Goal: Task Accomplishment & Management: Manage account settings

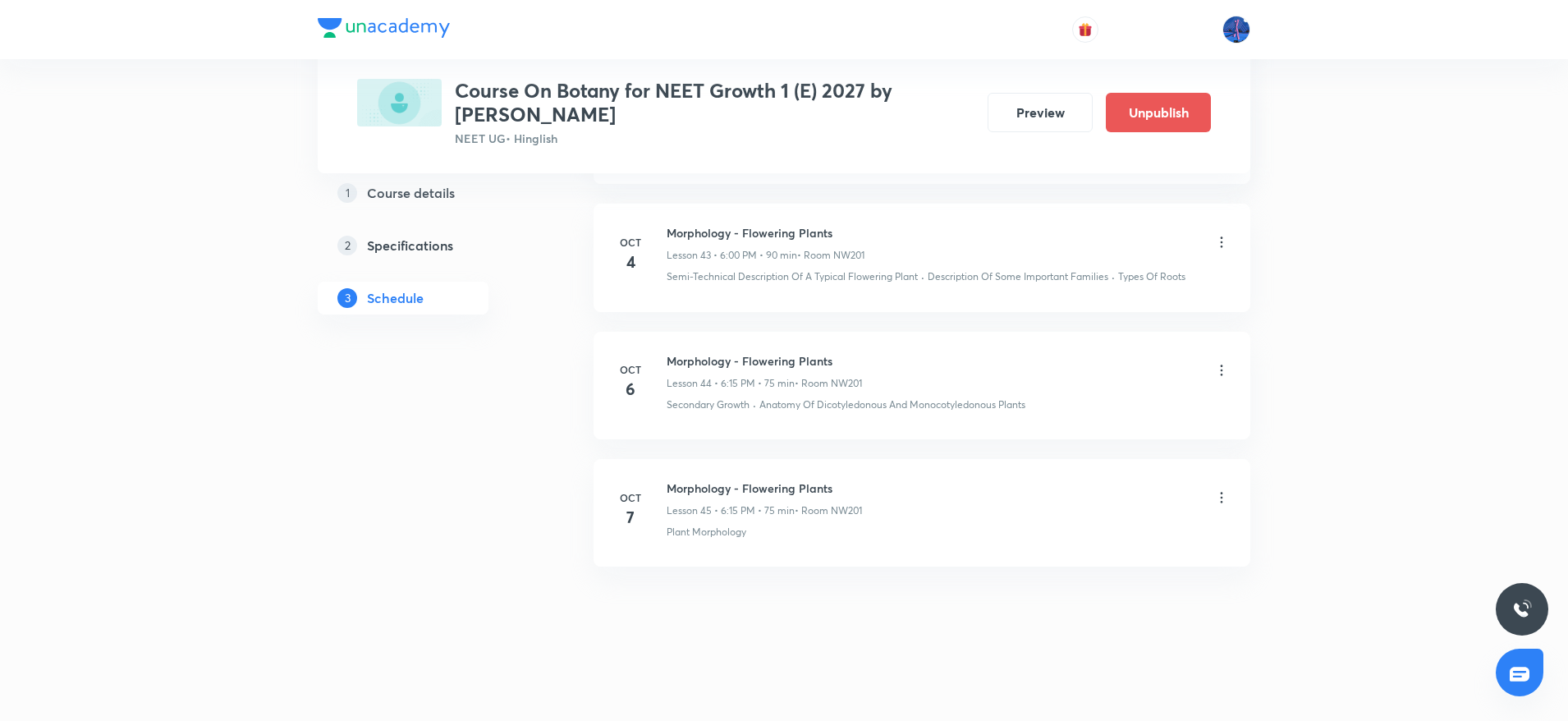
click at [1221, 500] on icon at bounding box center [1221, 497] width 16 height 16
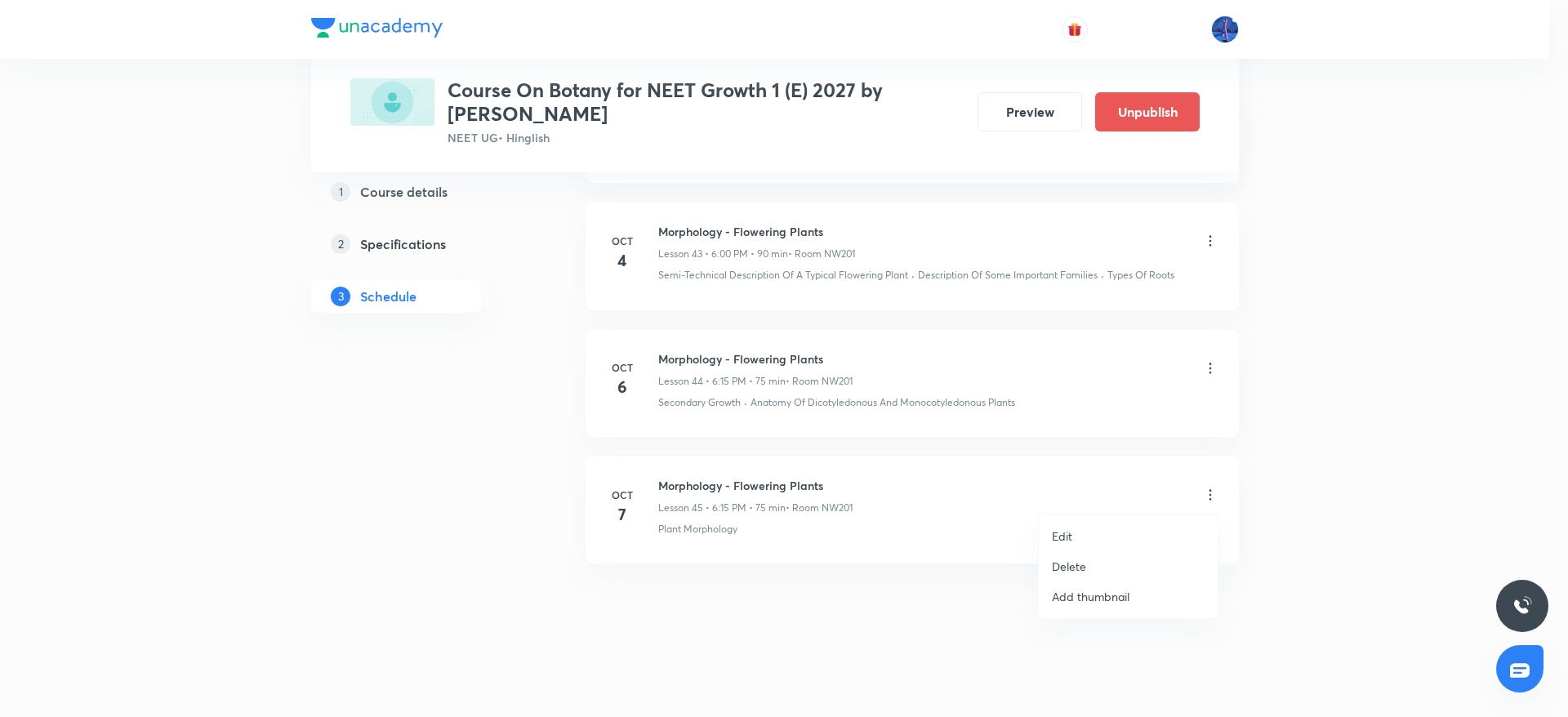
click at [1075, 529] on li "Edit" at bounding box center [1128, 536] width 179 height 30
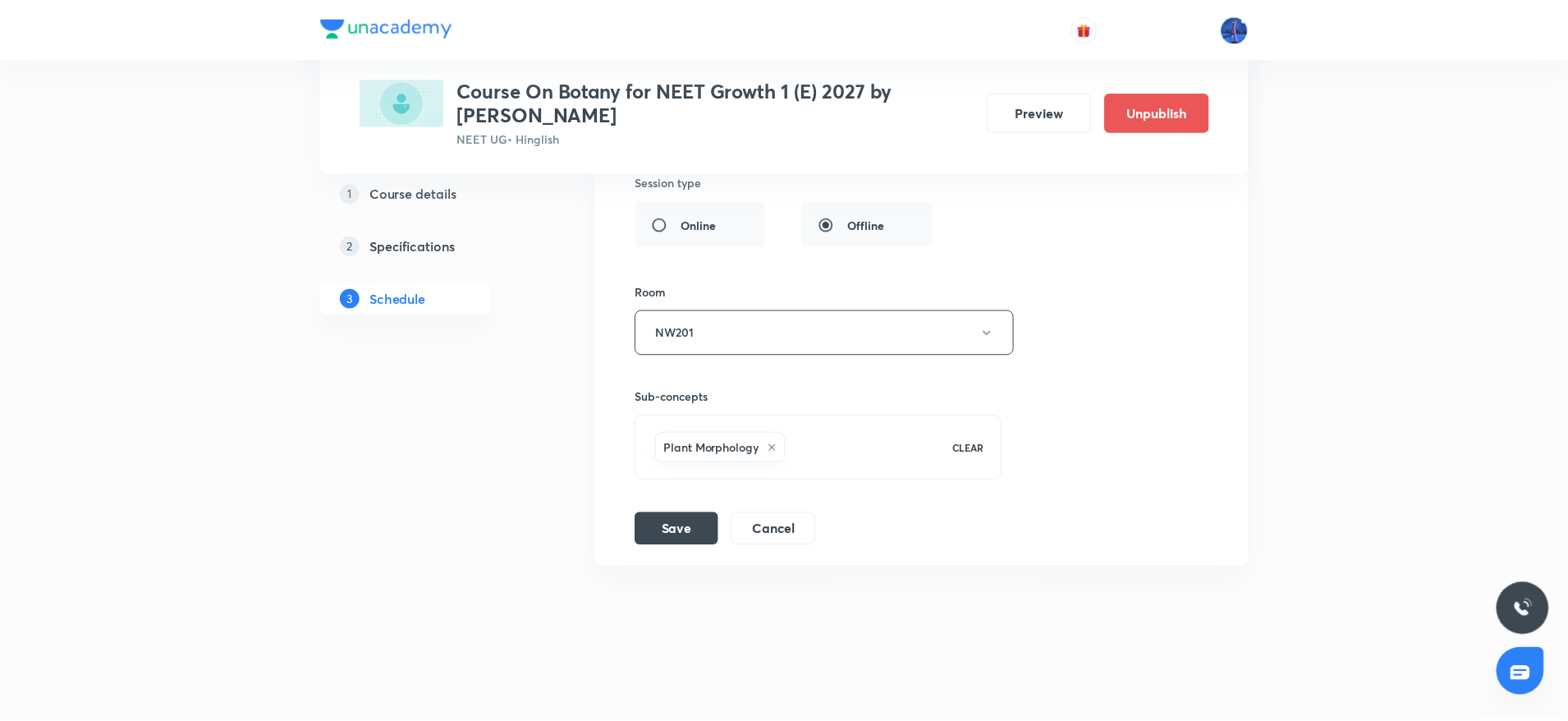
scroll to position [6229, 0]
click at [832, 474] on div "Plant Morphology CLEAR" at bounding box center [818, 448] width 368 height 65
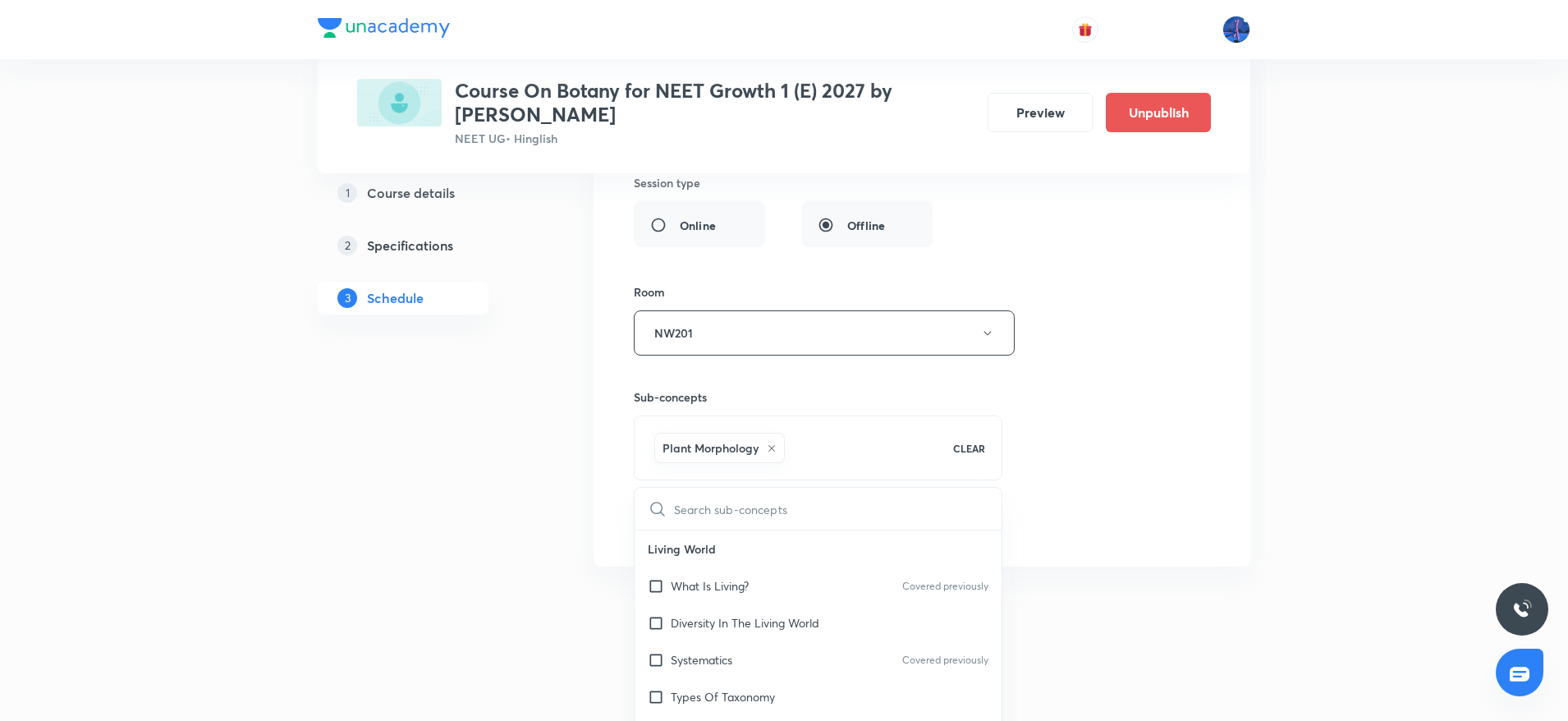
type input "P"
checkbox input "true"
type input "Phot"
checkbox input "true"
type input "Photo"
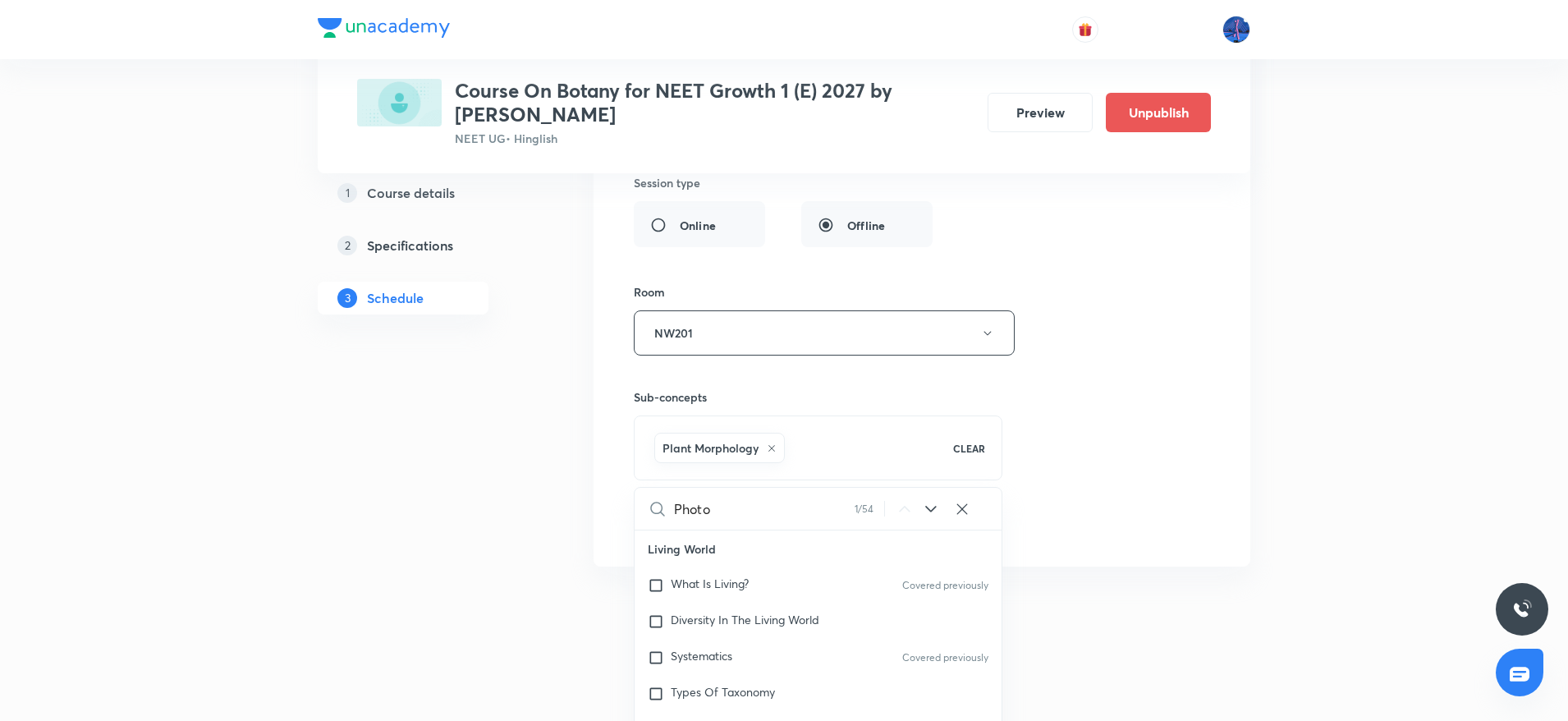
checkbox input "true"
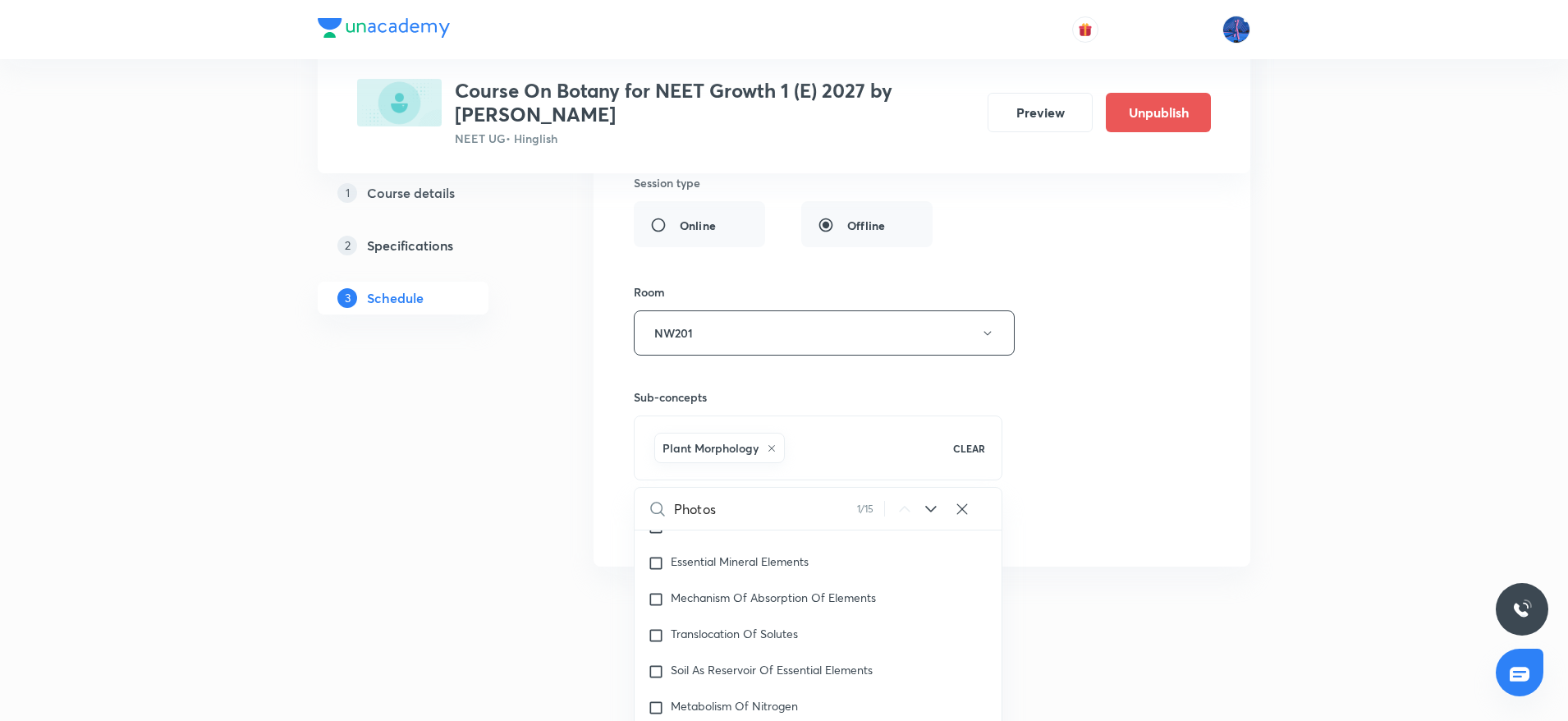
type input "Photosy"
checkbox input "true"
type input "Photosyn"
checkbox input "true"
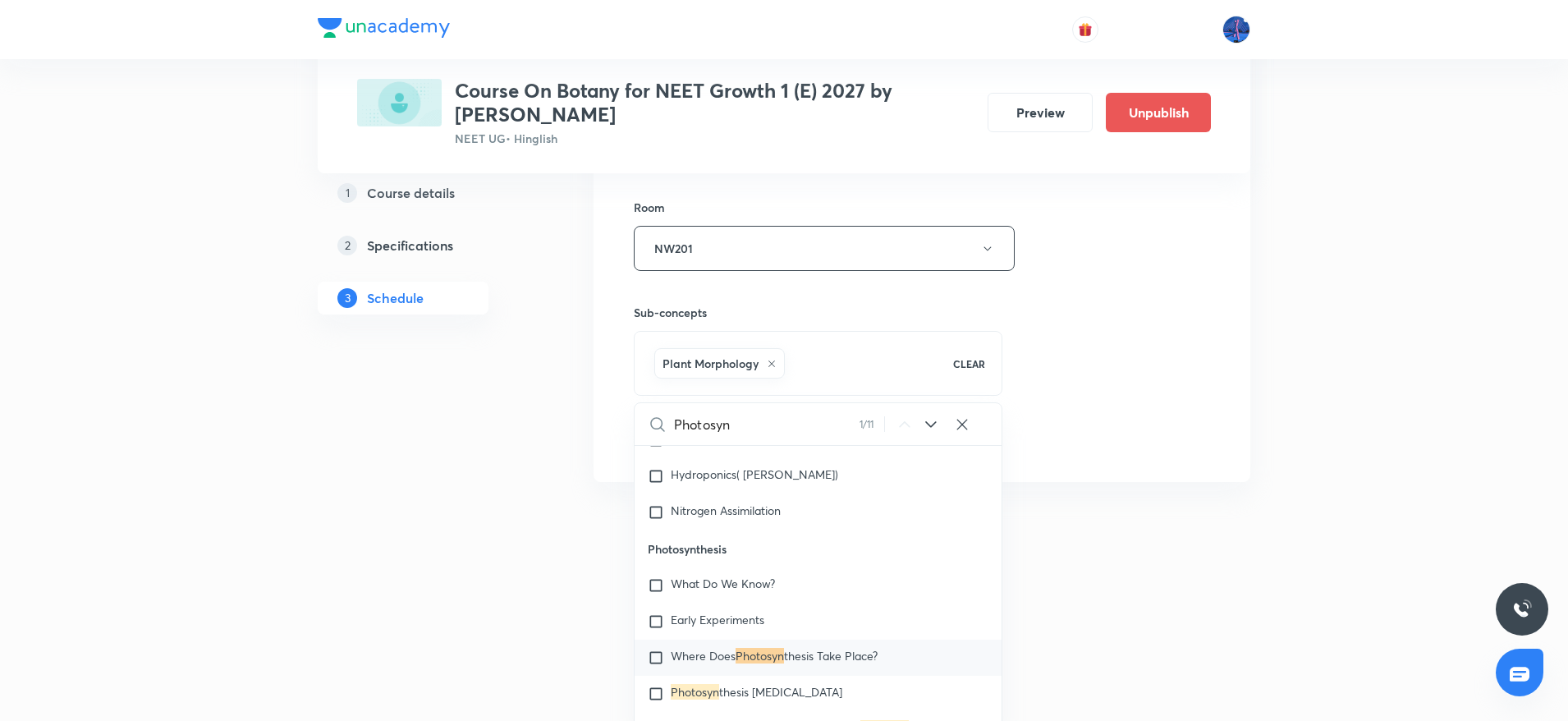
scroll to position [6327, 0]
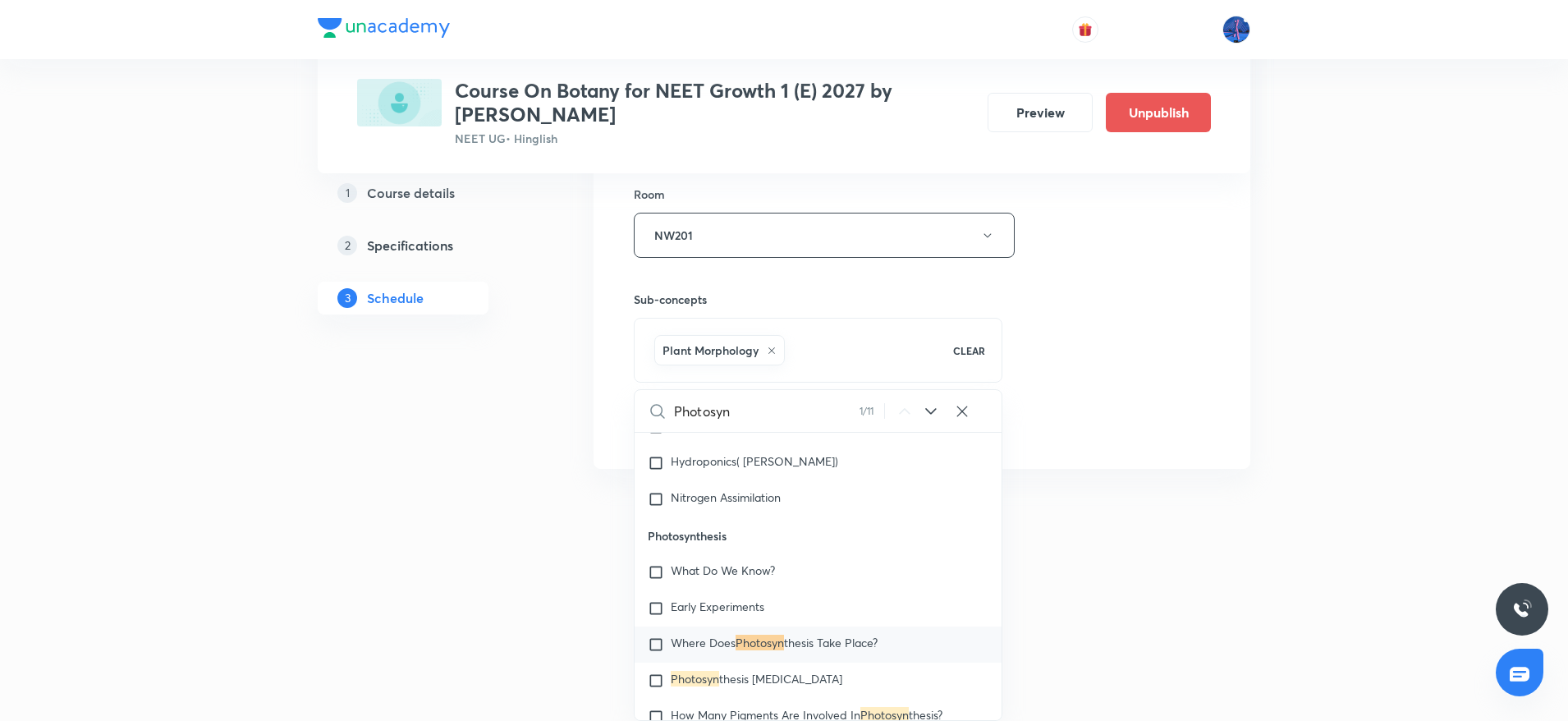
type input "Photosyn"
drag, startPoint x: 647, startPoint y: 539, endPoint x: 761, endPoint y: 530, distance: 114.4
click at [761, 530] on p "Photosynthesis" at bounding box center [819, 535] width 367 height 37
copy p "Photosynthesis"
click at [718, 566] on span "What Do We Know?" at bounding box center [724, 571] width 105 height 15
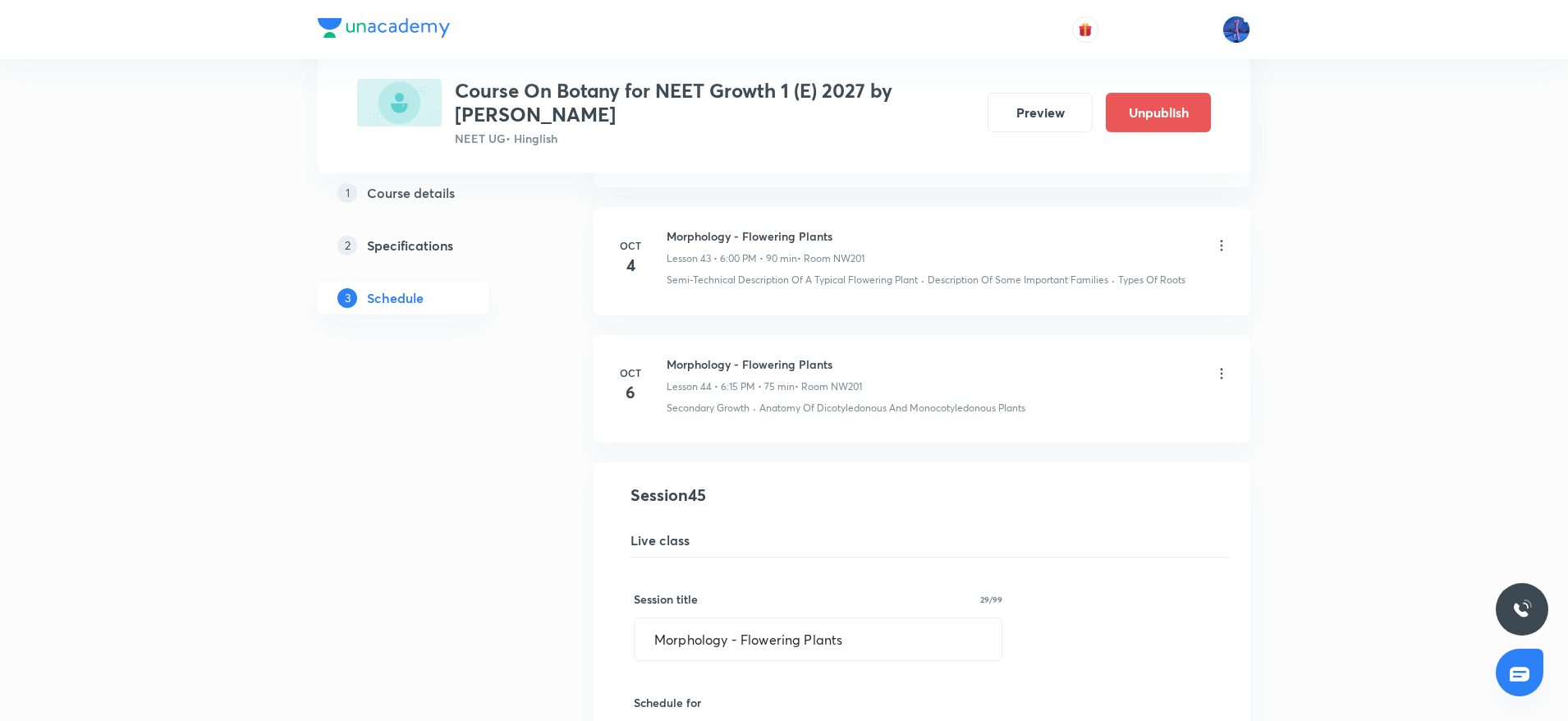
scroll to position [5724, 0]
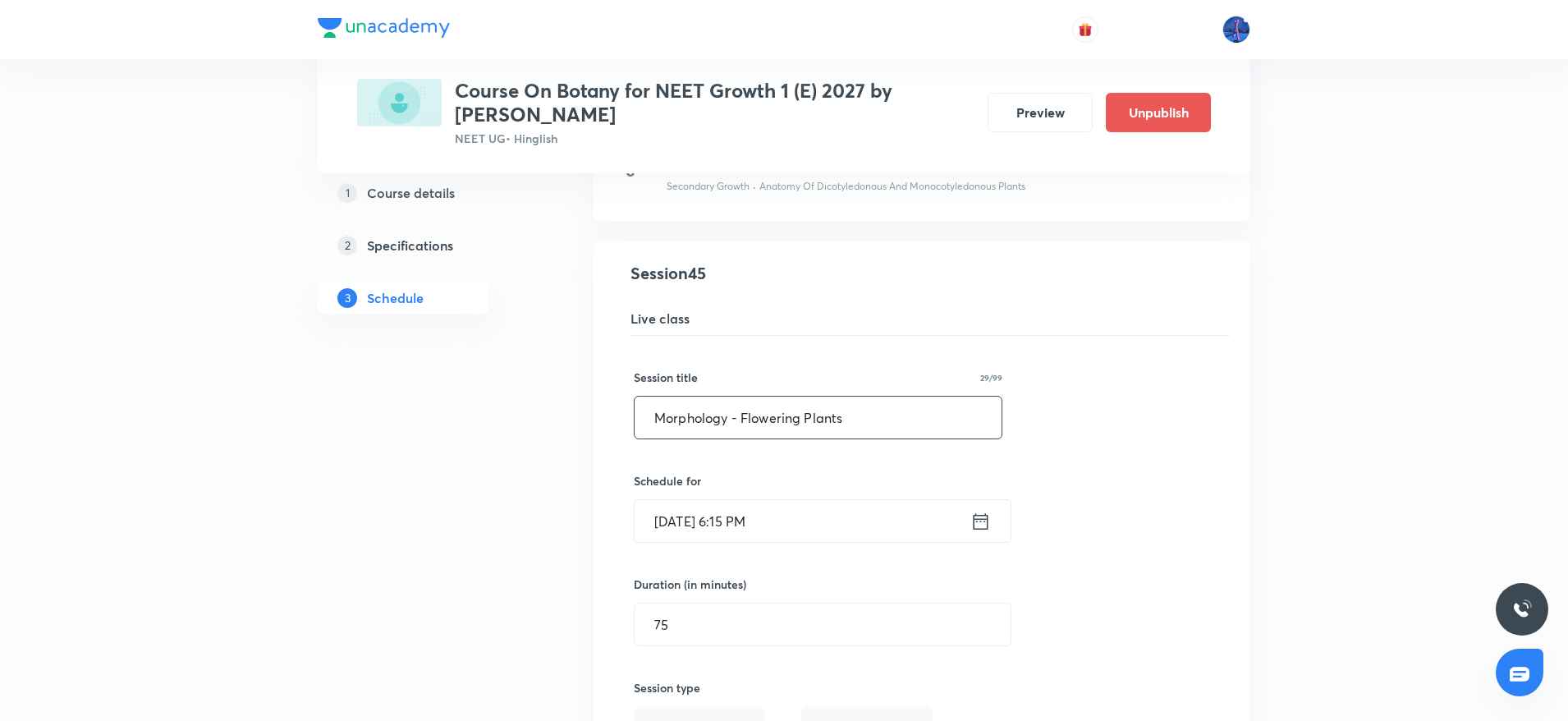
click at [878, 416] on input "Morphology - Flowering Plants" at bounding box center [819, 418] width 367 height 42
paste input "Photosynthesi"
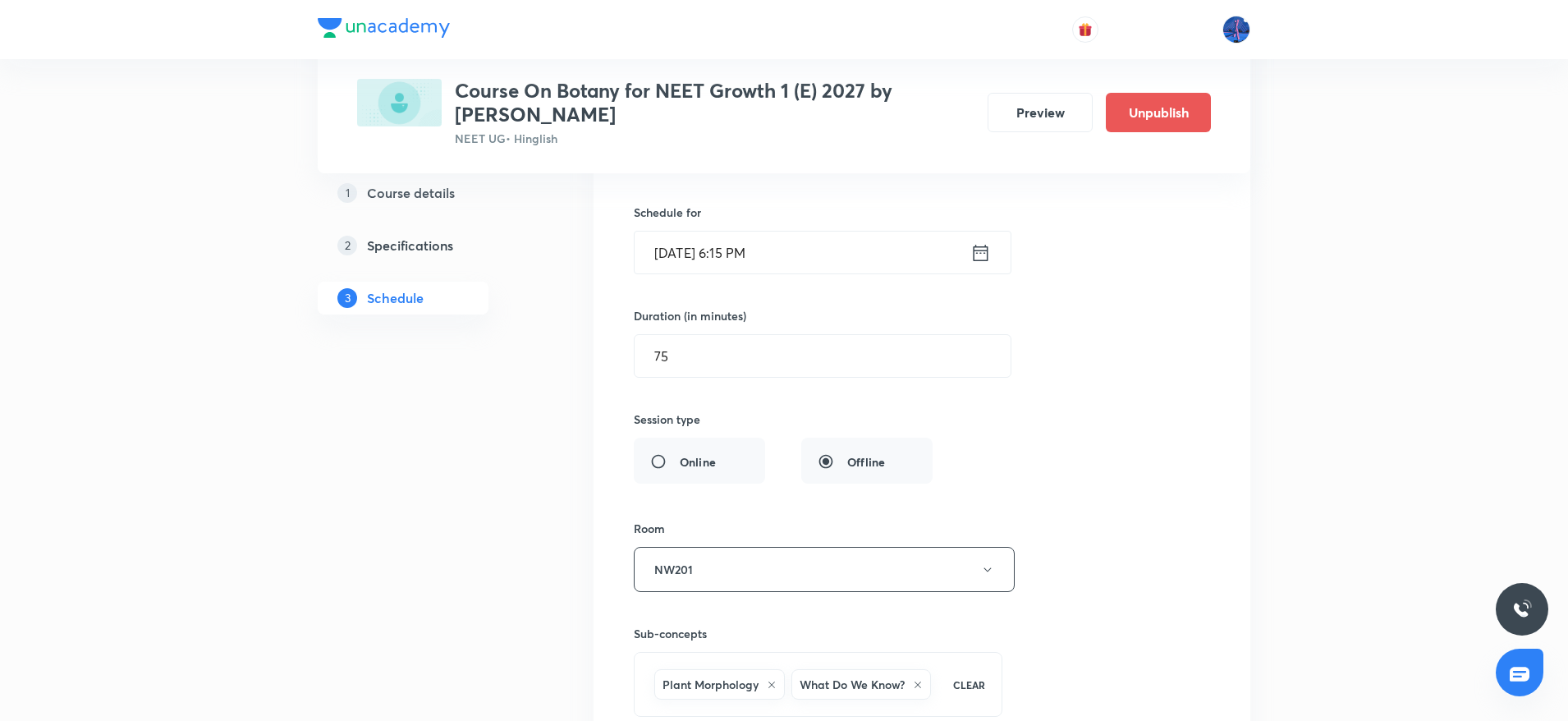
scroll to position [6266, 0]
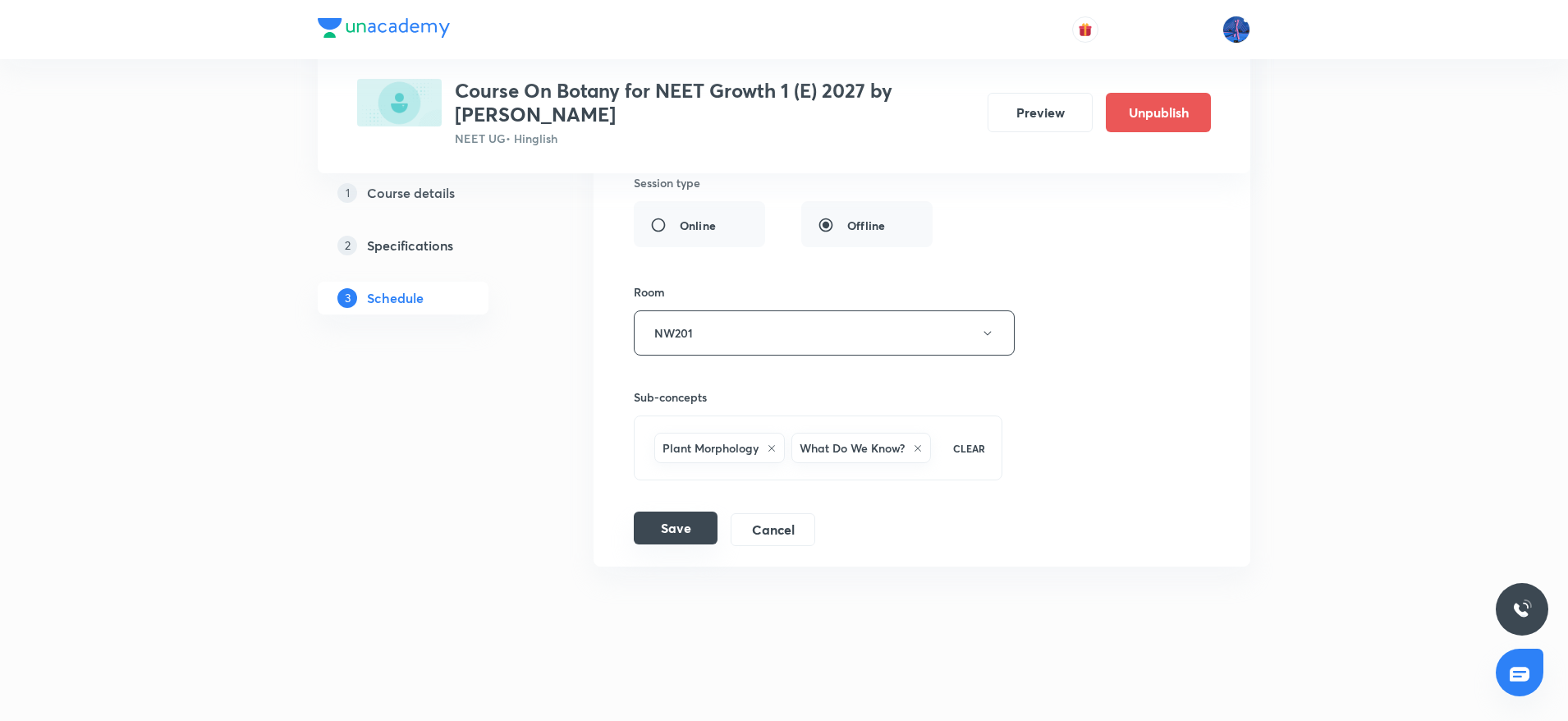
type input "Photosynthesis"
click at [673, 531] on button "Save" at bounding box center [676, 528] width 84 height 32
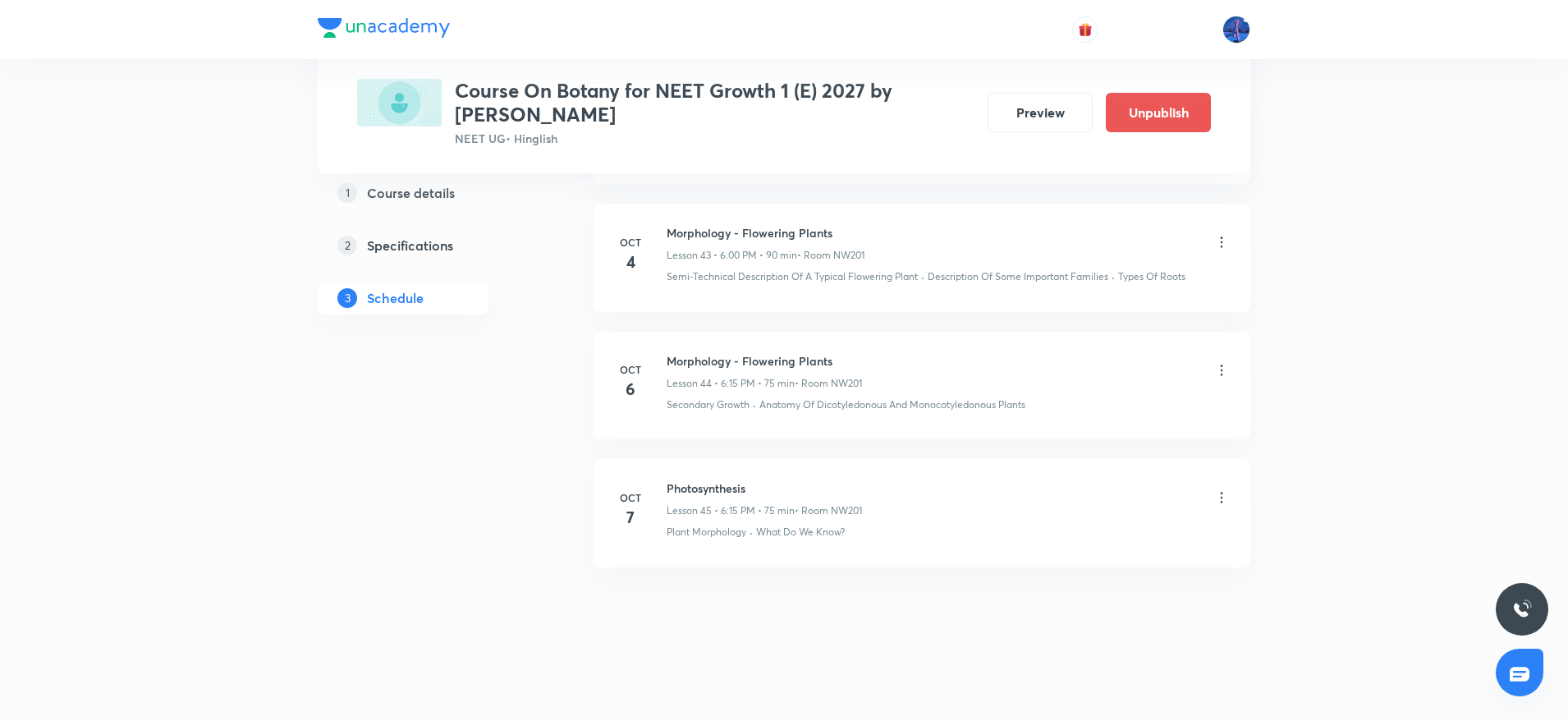
scroll to position [5598, 0]
drag, startPoint x: 667, startPoint y: 487, endPoint x: 833, endPoint y: 469, distance: 167.0
click at [833, 469] on li "[DATE] Photosynthesis Lesson 45 • 6:15 PM • 75 min • Room NW201 Plant Morpholog…" at bounding box center [923, 511] width 657 height 108
drag, startPoint x: 667, startPoint y: 487, endPoint x: 763, endPoint y: 484, distance: 96.0
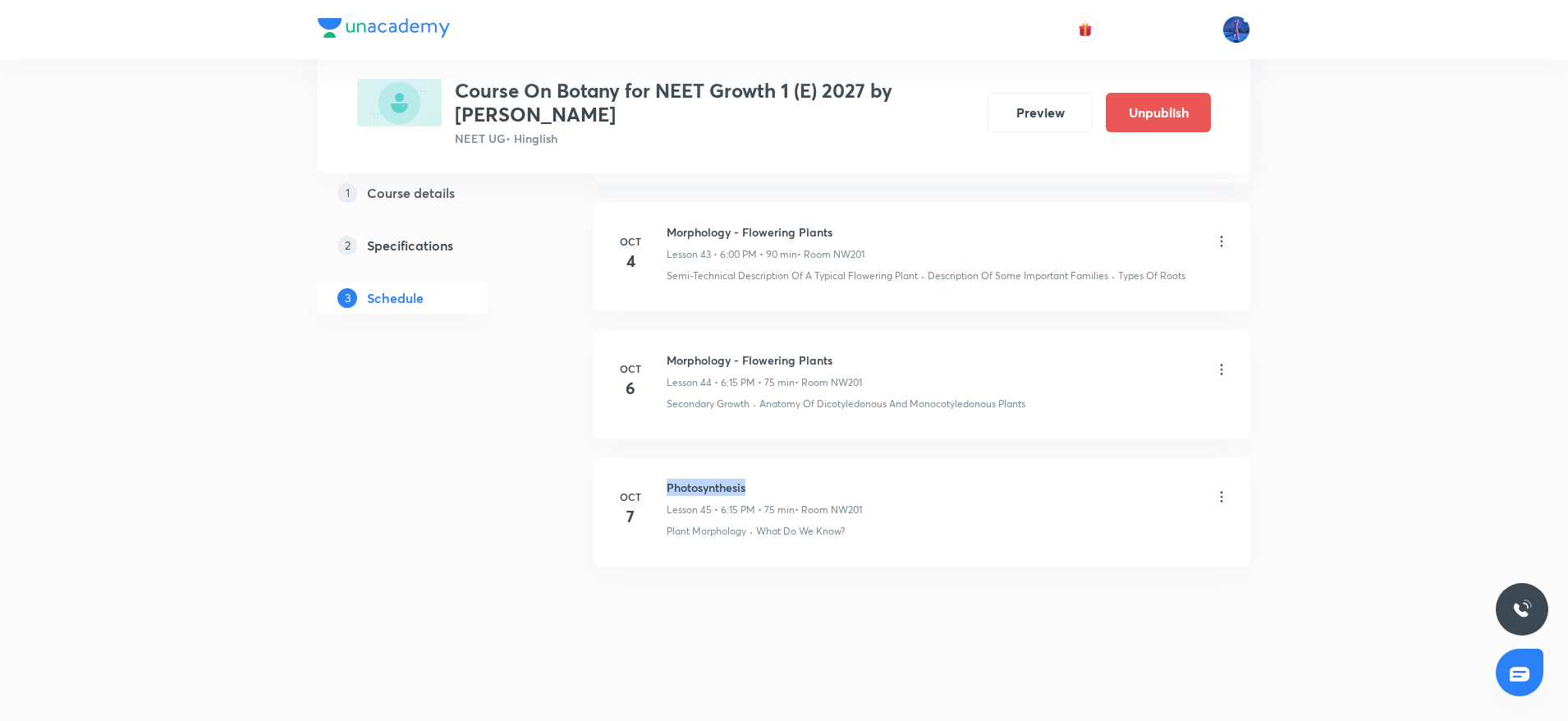
click at [763, 484] on h6 "Photosynthesis" at bounding box center [764, 488] width 195 height 17
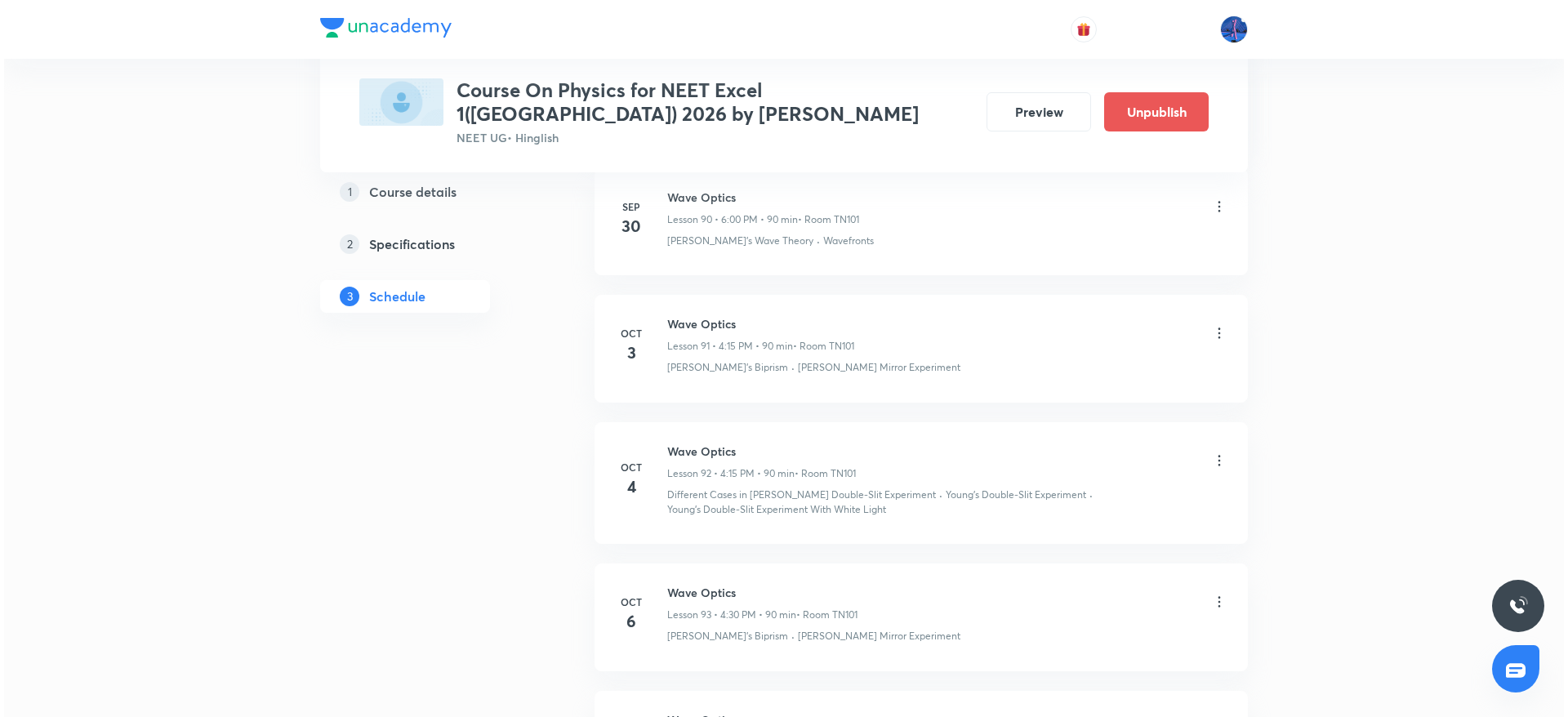
scroll to position [12773, 0]
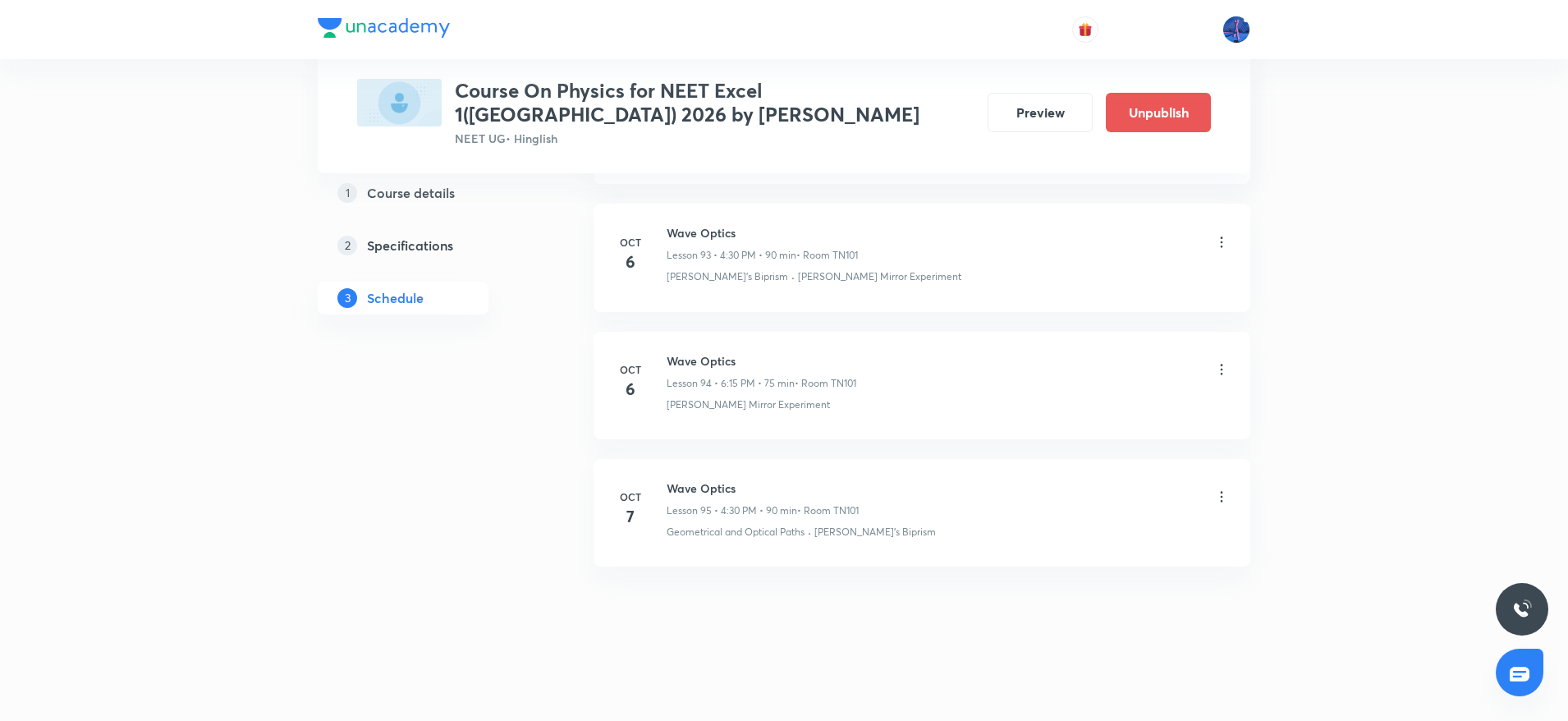
click at [1225, 499] on icon at bounding box center [1221, 496] width 16 height 16
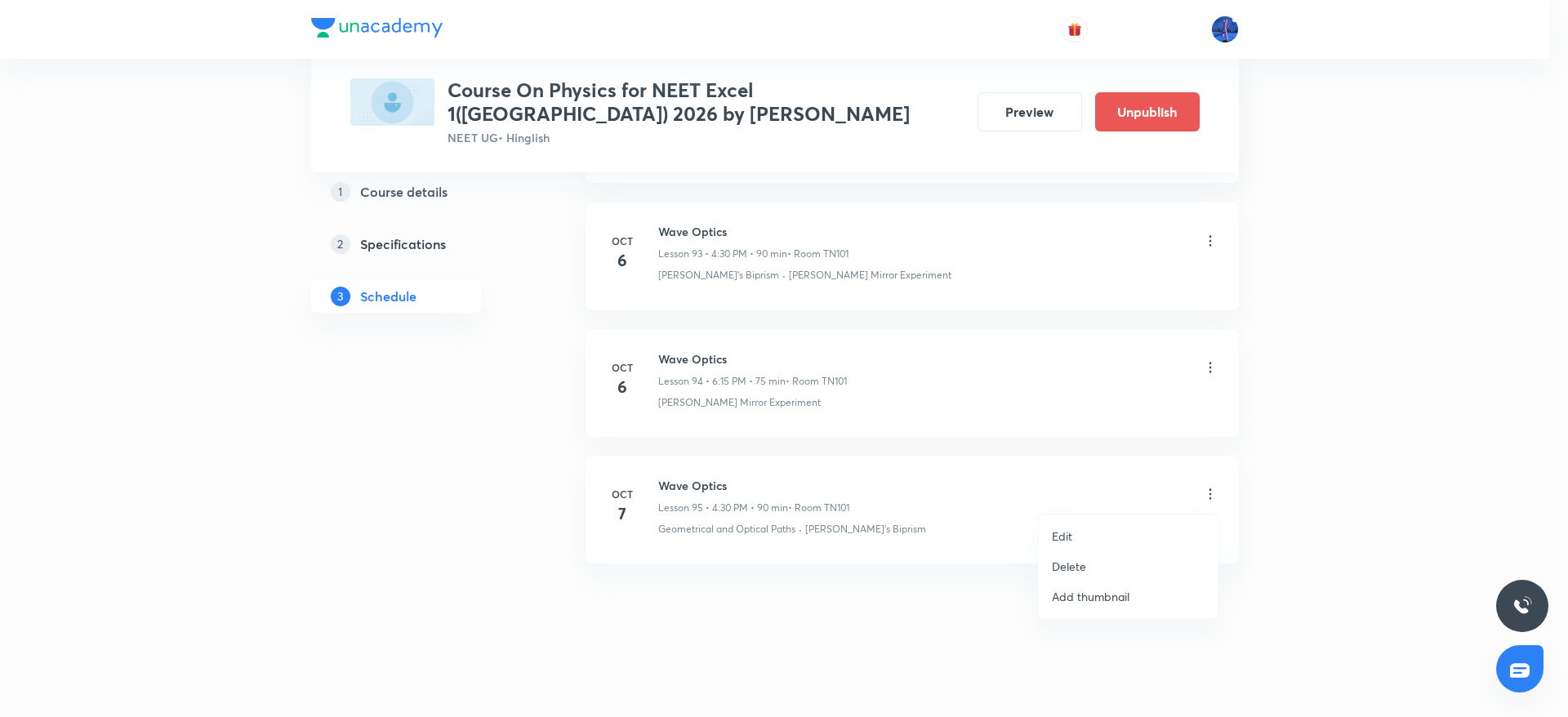
click at [1108, 526] on li "Edit" at bounding box center [1128, 536] width 179 height 30
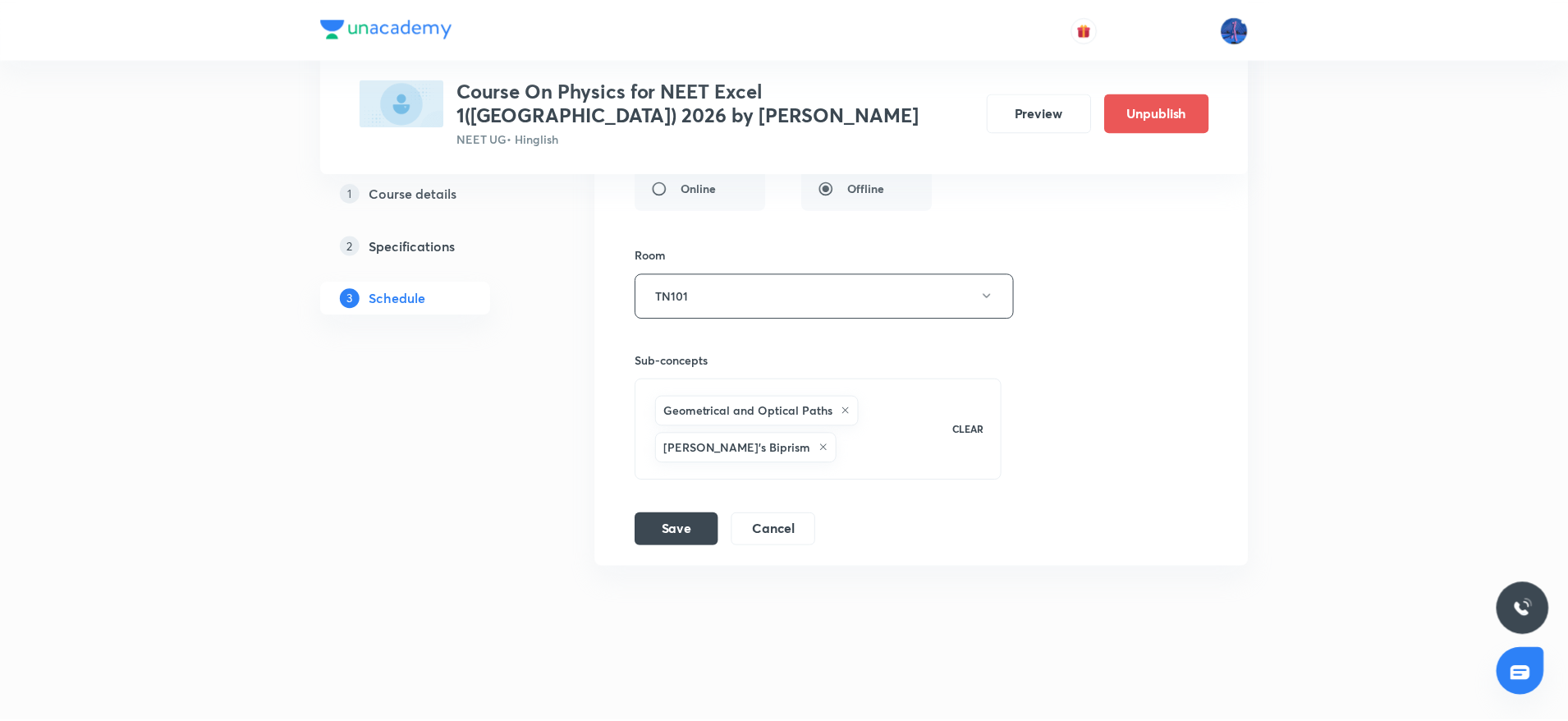
scroll to position [12759, 0]
click at [824, 466] on div "Geometrical and Optical Paths Fresnel's Biprism" at bounding box center [793, 430] width 284 height 74
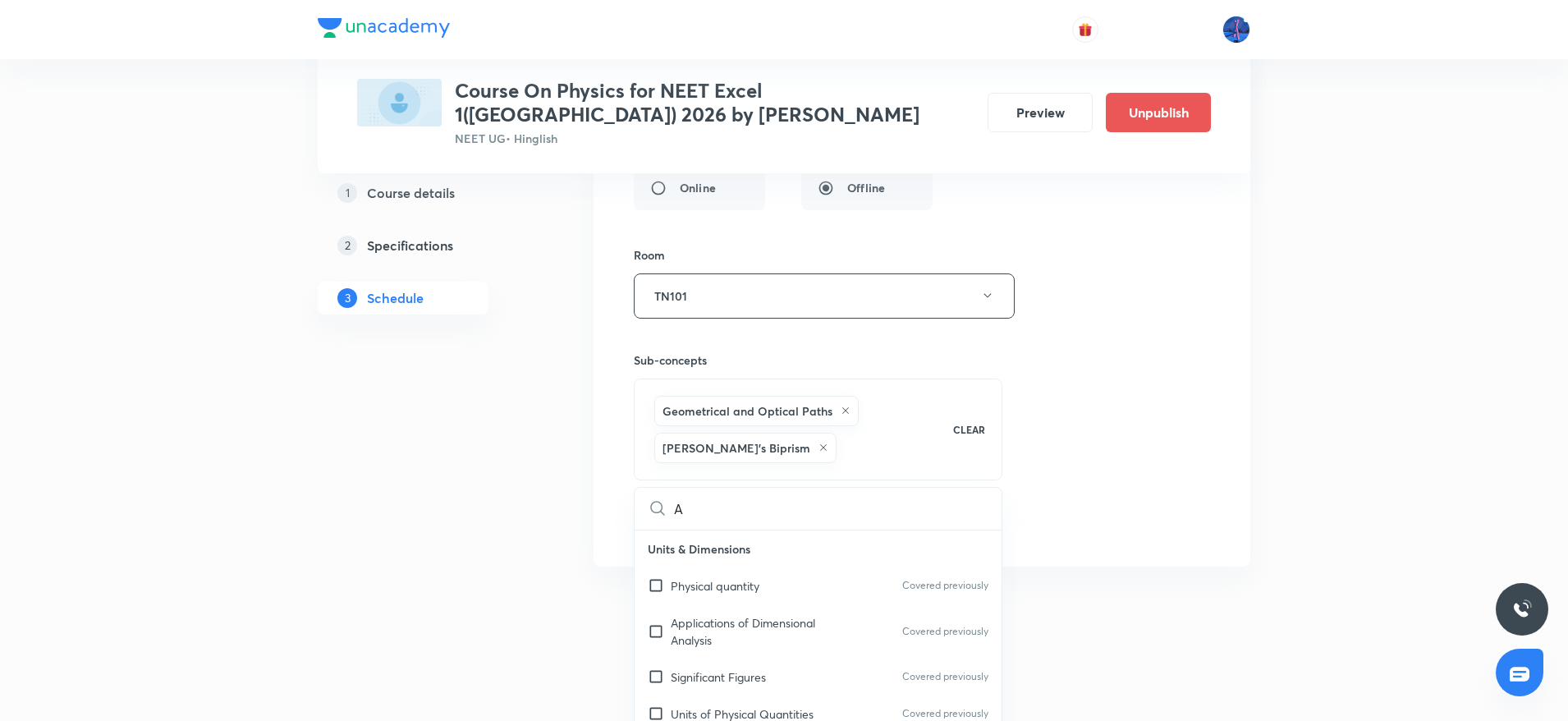
type input "At"
checkbox input "true"
type input "Atoms"
checkbox input "true"
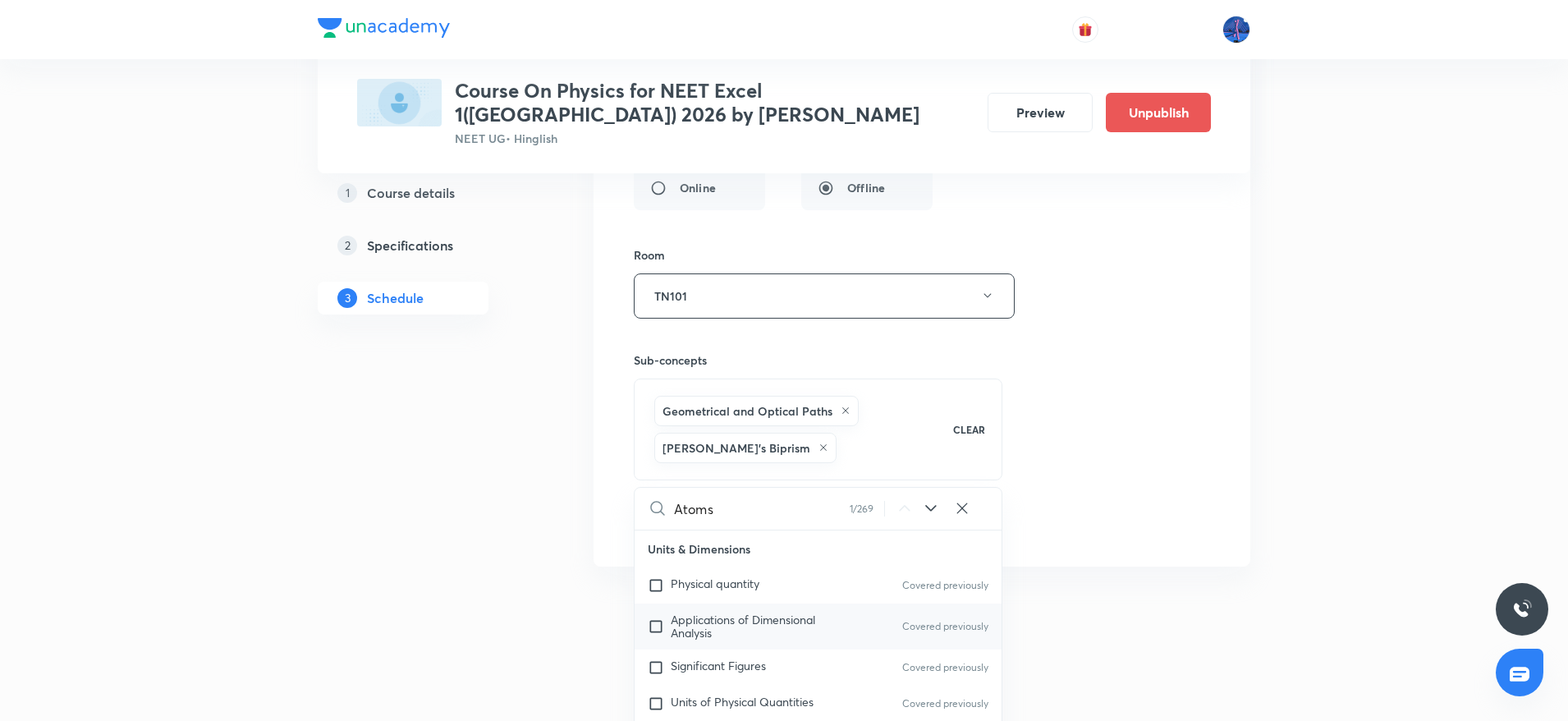
checkbox input "true"
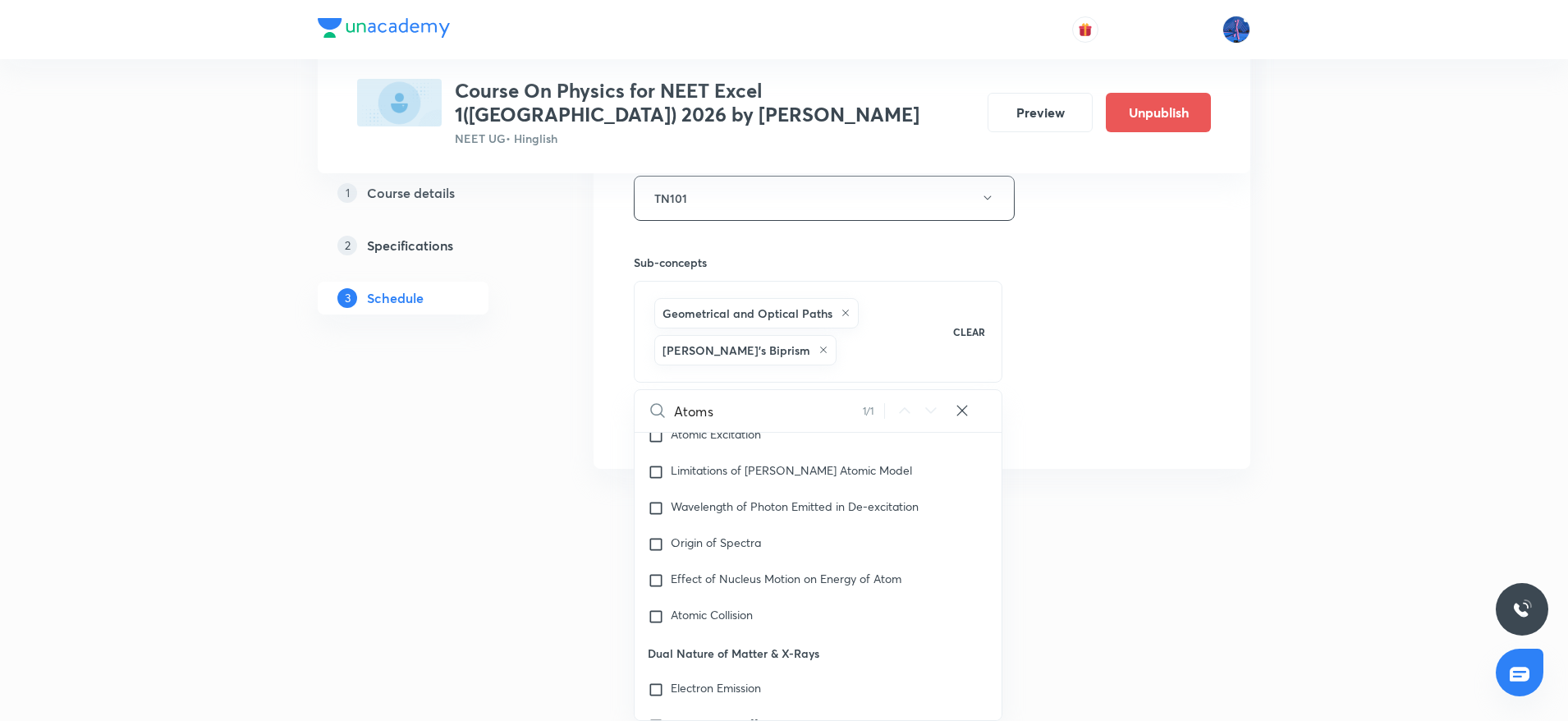
scroll to position [20757, 0]
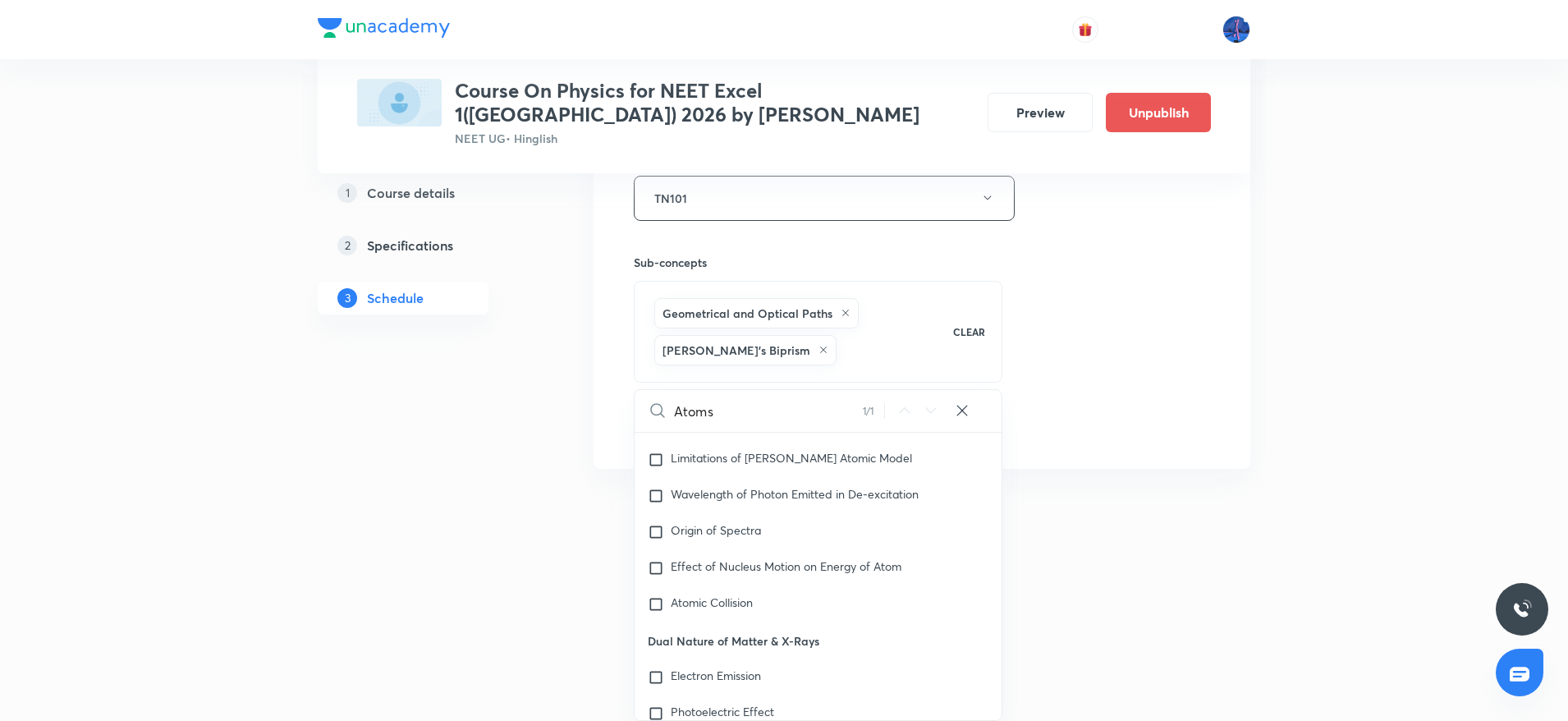
click at [744, 396] on input "Atoms" at bounding box center [768, 411] width 189 height 42
type input "Atom"
checkbox input "true"
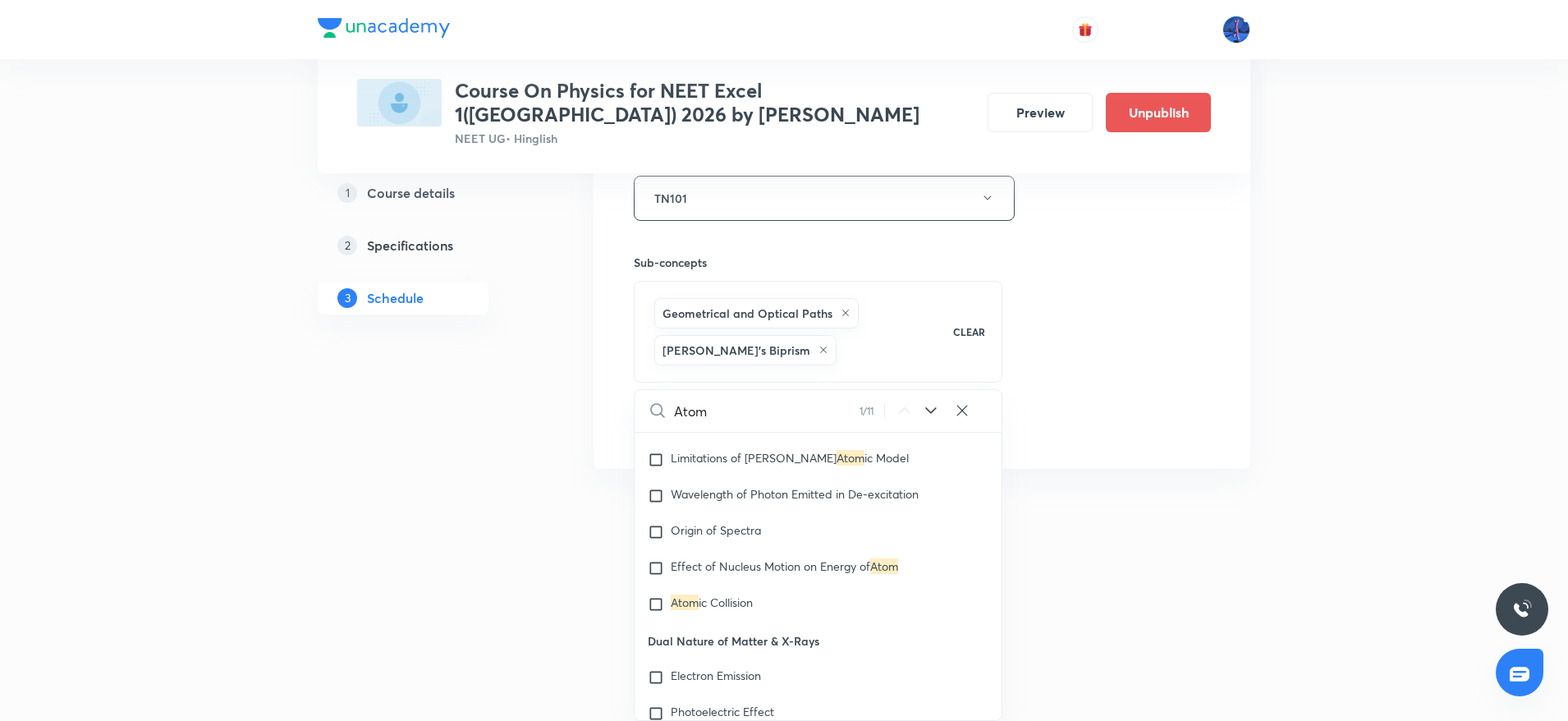
checkbox input "true"
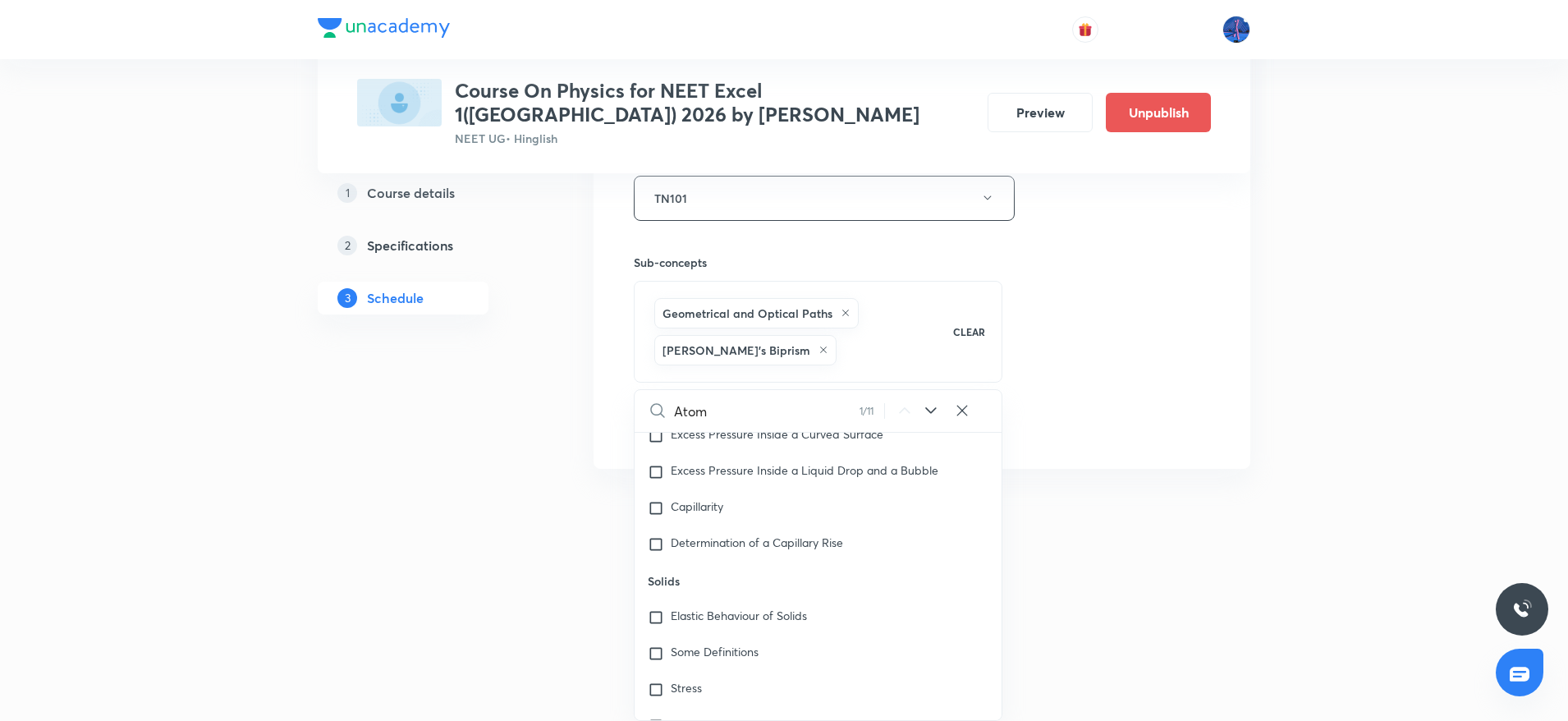
scroll to position [9864, 0]
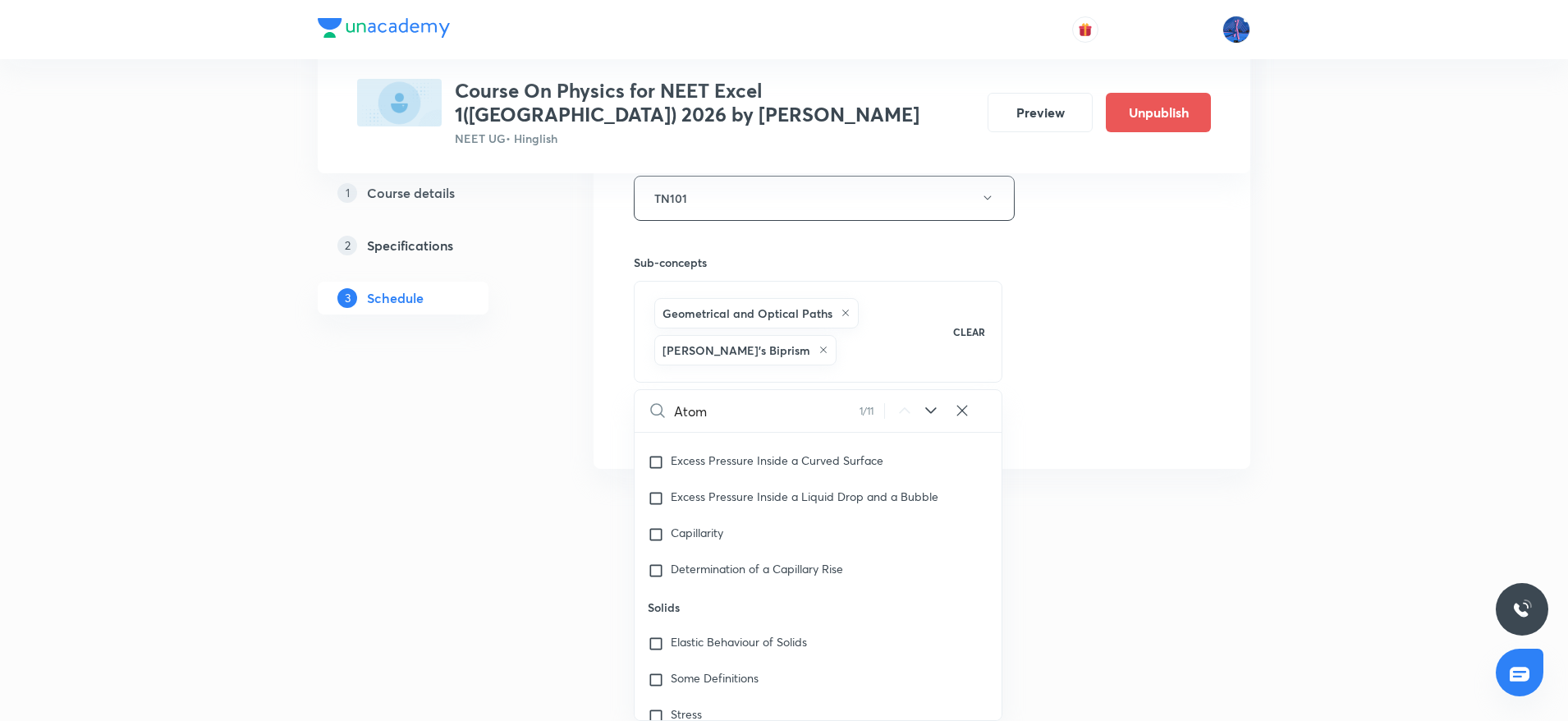
type input "Atom"
click at [930, 414] on icon at bounding box center [931, 411] width 20 height 20
checkbox input "true"
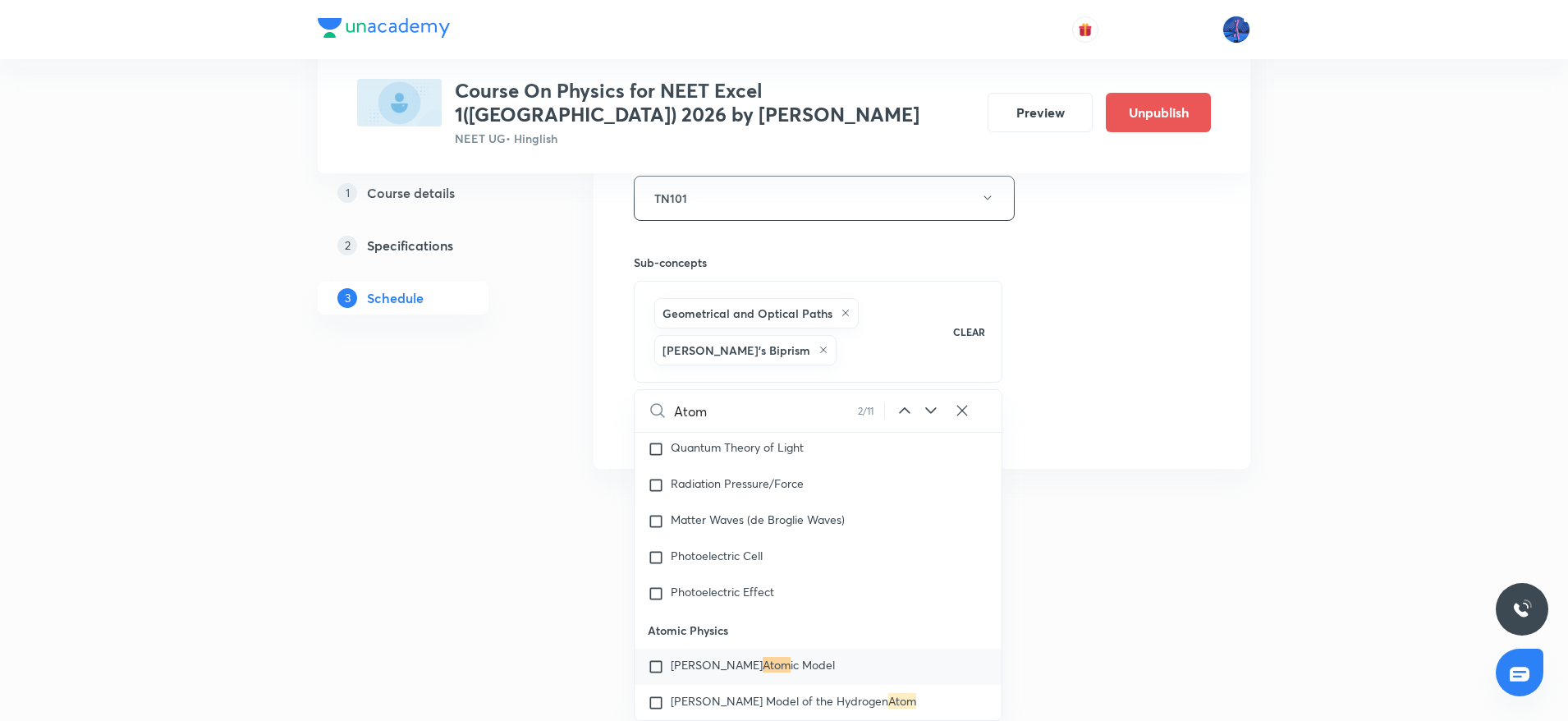
scroll to position [20318, 0]
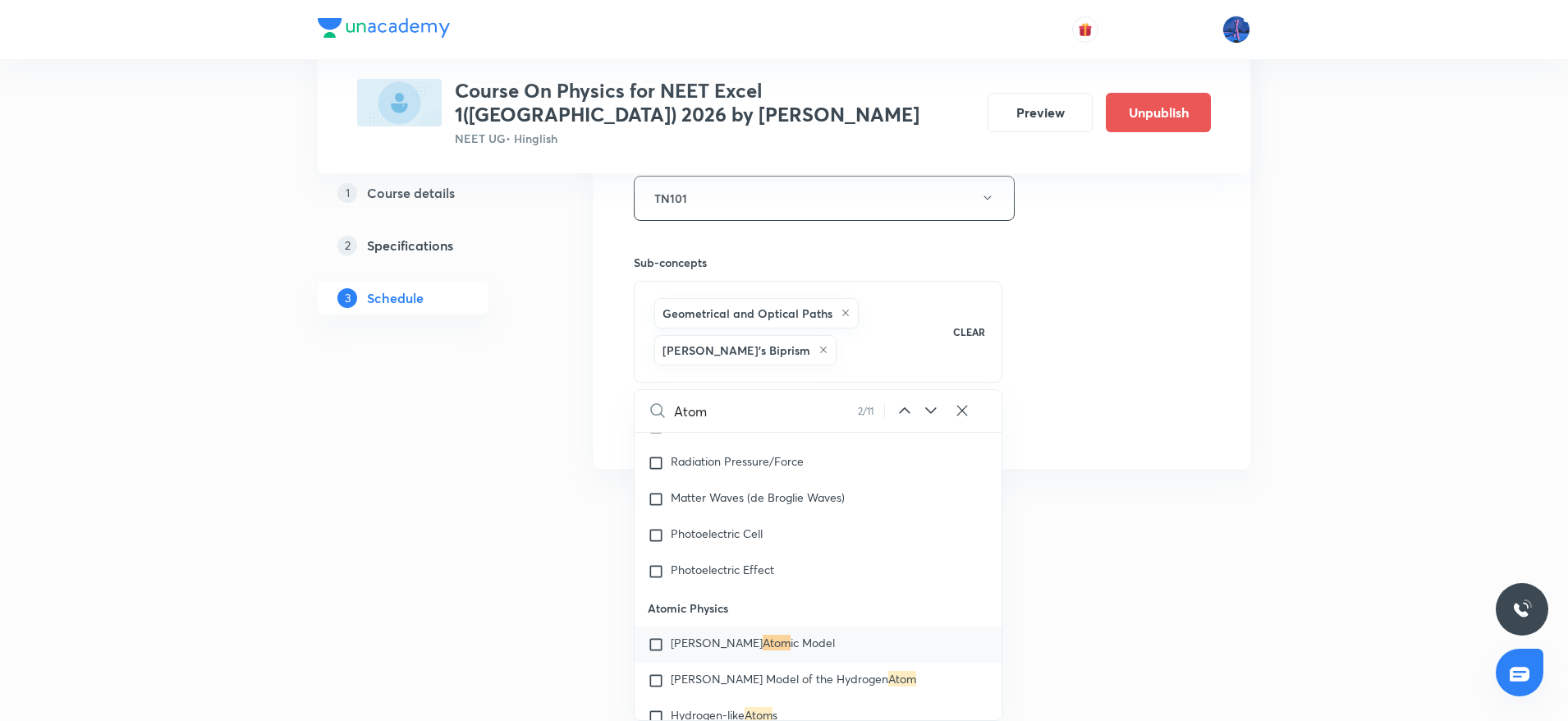
click at [930, 414] on icon at bounding box center [931, 411] width 20 height 20
checkbox input "true"
click at [930, 414] on icon at bounding box center [931, 411] width 20 height 20
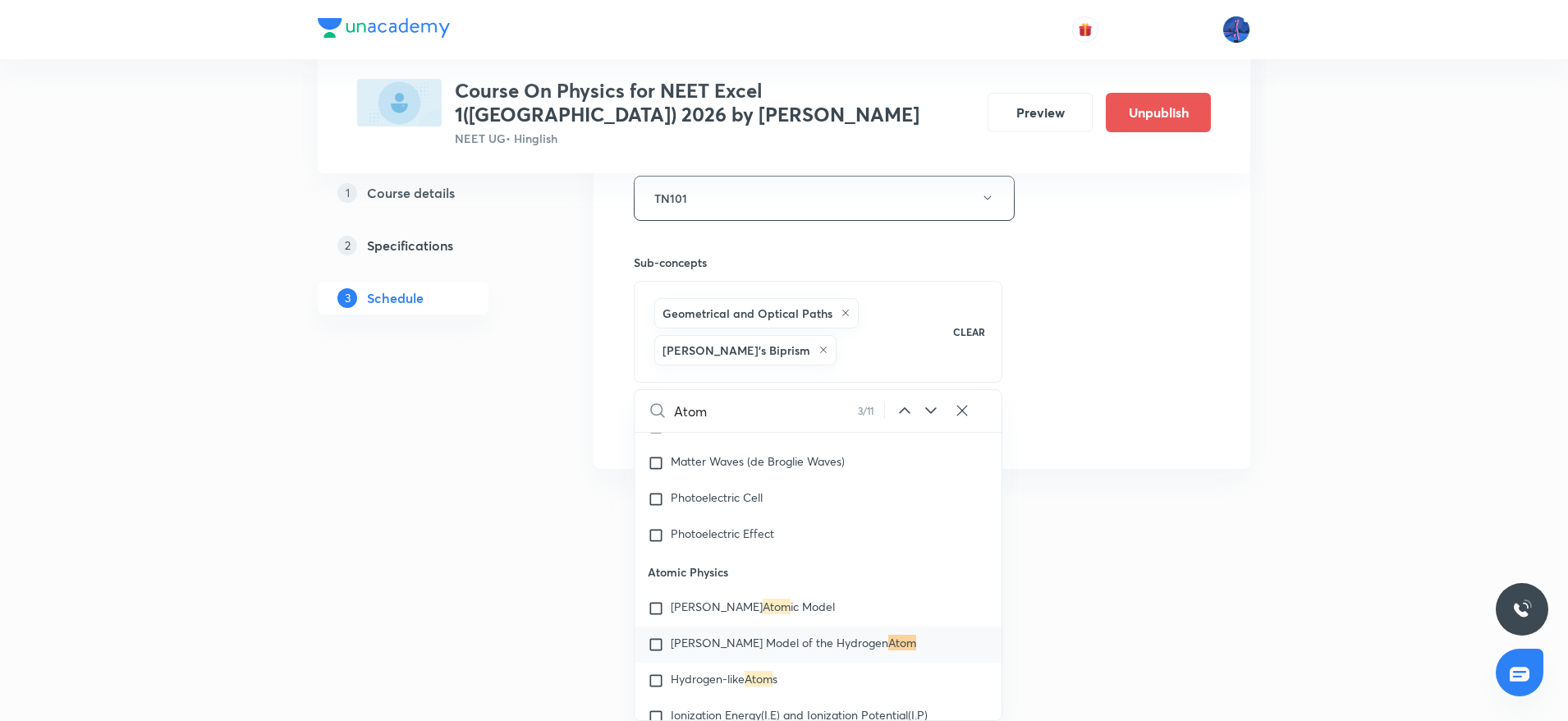
checkbox input "true"
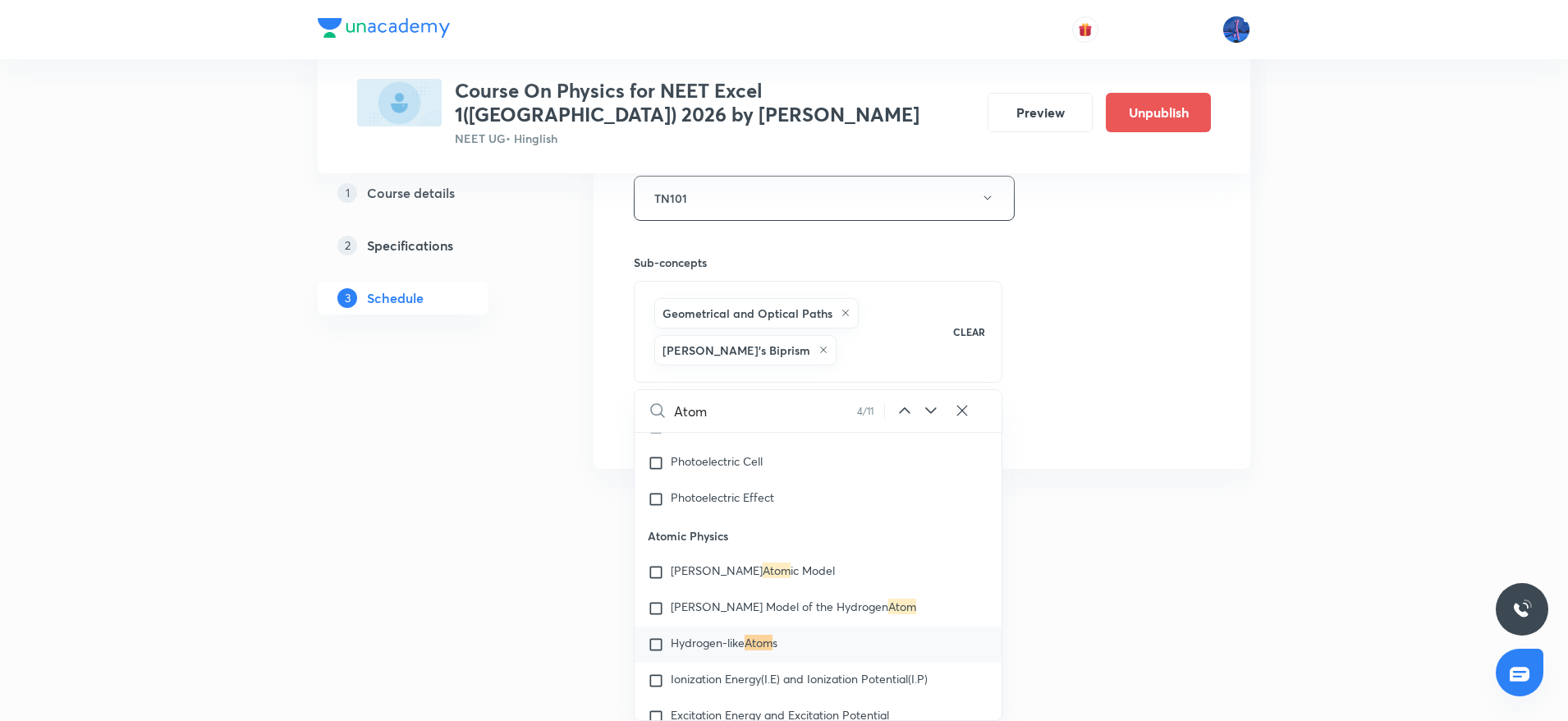
click at [930, 414] on icon at bounding box center [931, 411] width 20 height 20
checkbox input "true"
click at [930, 414] on icon at bounding box center [931, 411] width 20 height 20
checkbox input "true"
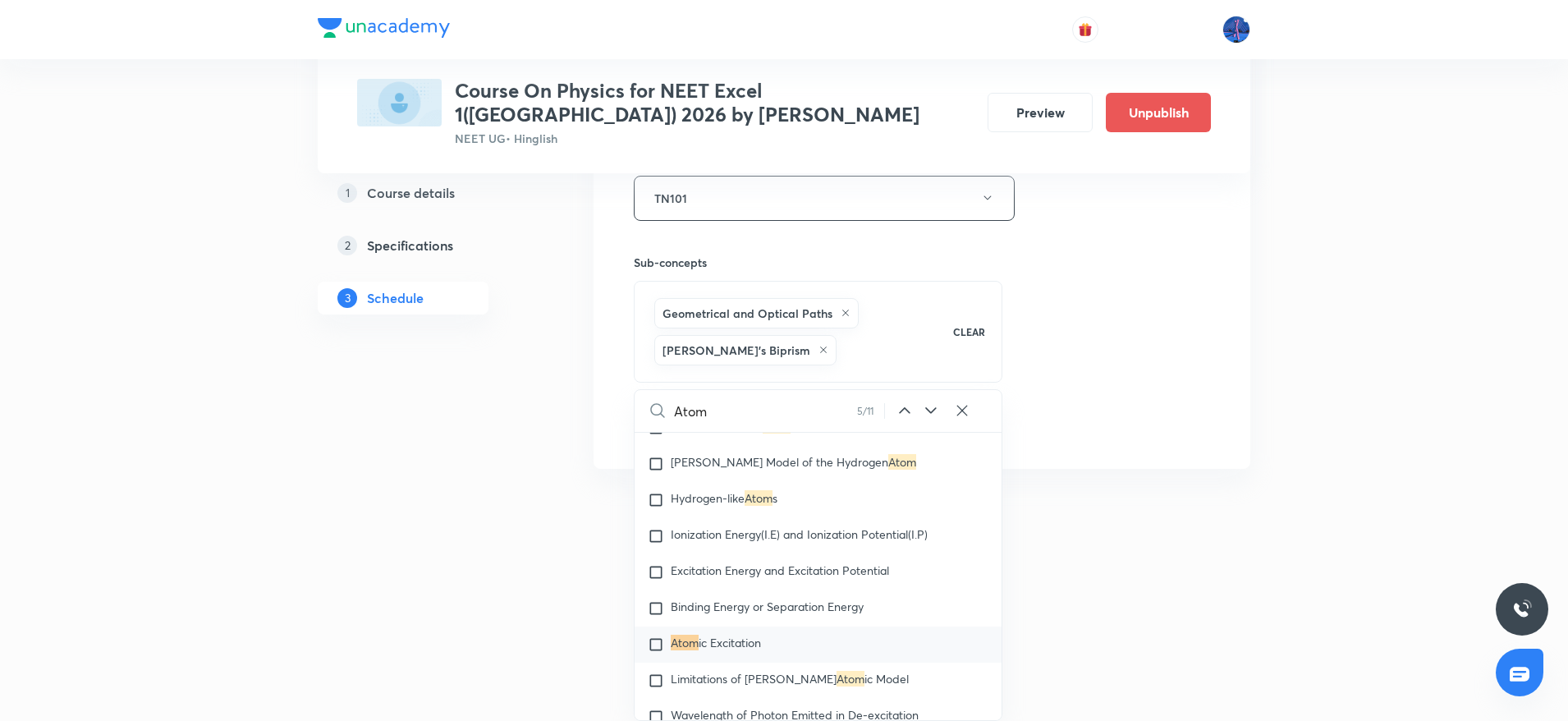
checkbox input "true"
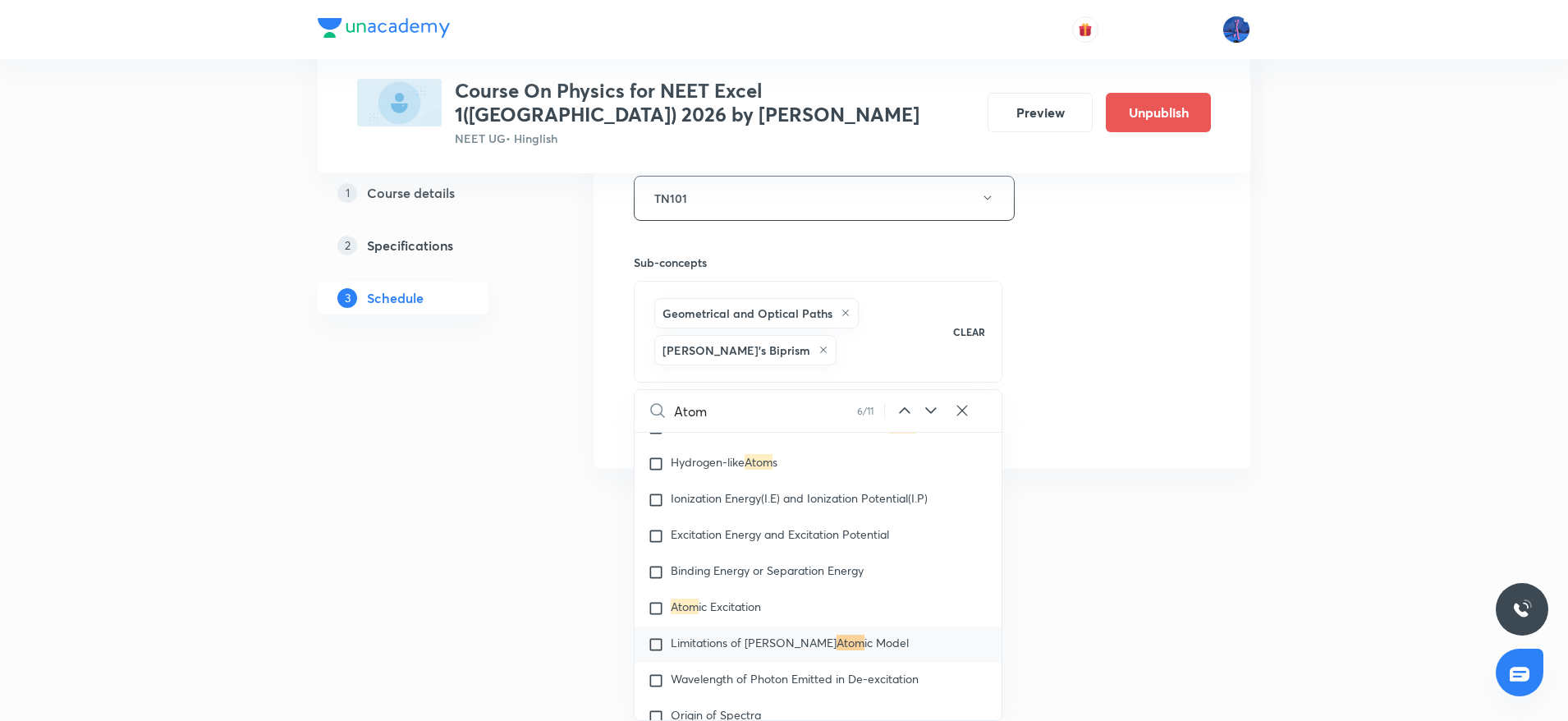
click at [930, 414] on icon at bounding box center [931, 411] width 20 height 20
checkbox input "true"
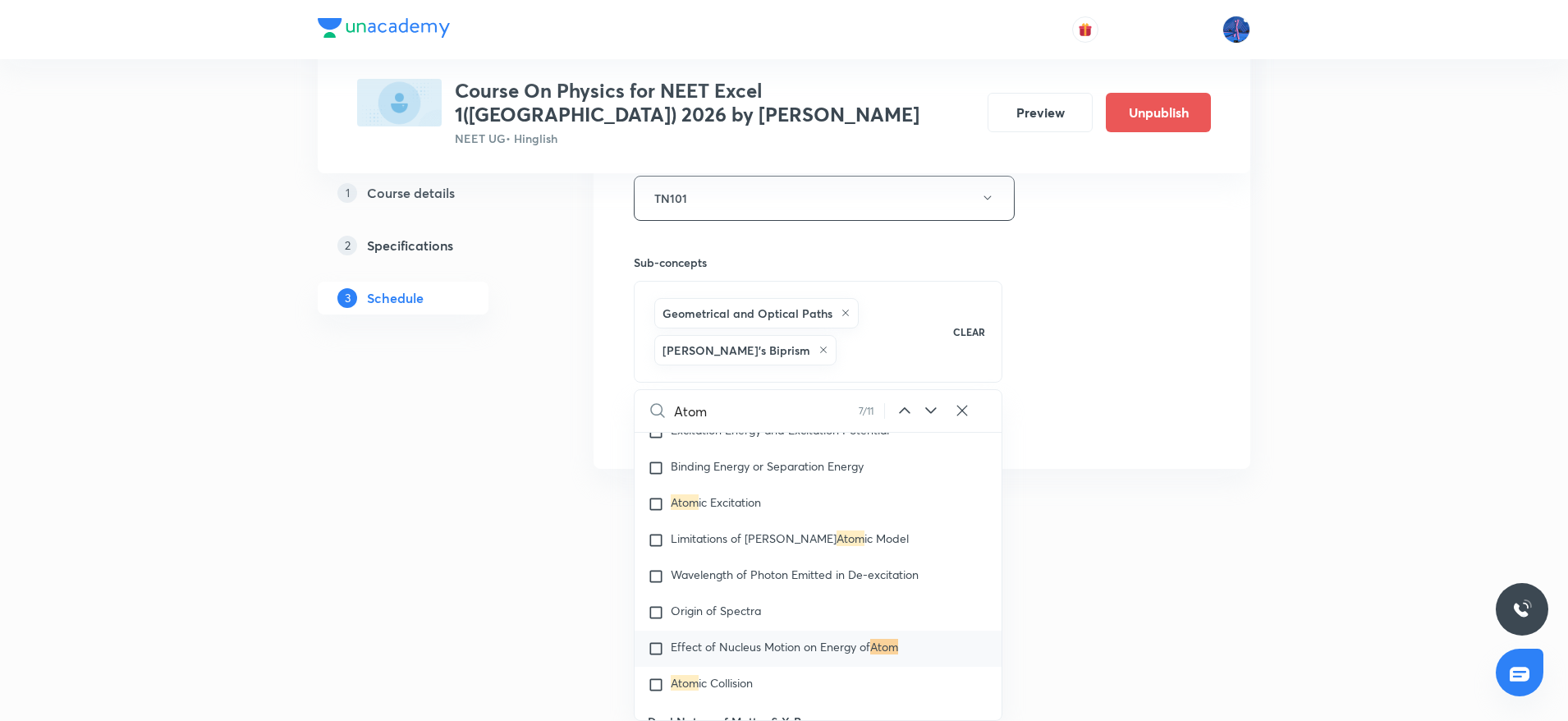
scroll to position [20679, 0]
click at [930, 414] on icon at bounding box center [931, 411] width 20 height 20
checkbox input "true"
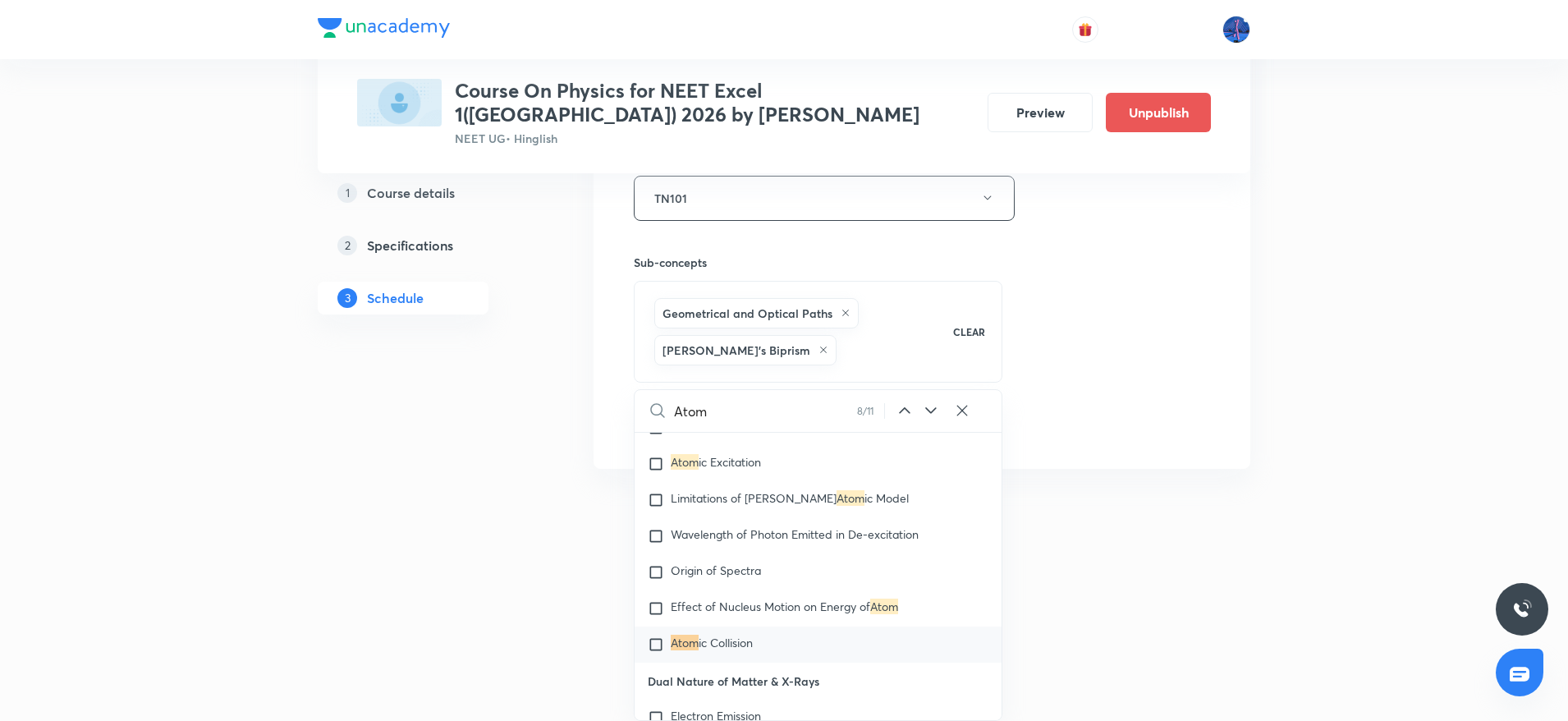
click at [930, 414] on icon at bounding box center [931, 411] width 20 height 20
checkbox input "true"
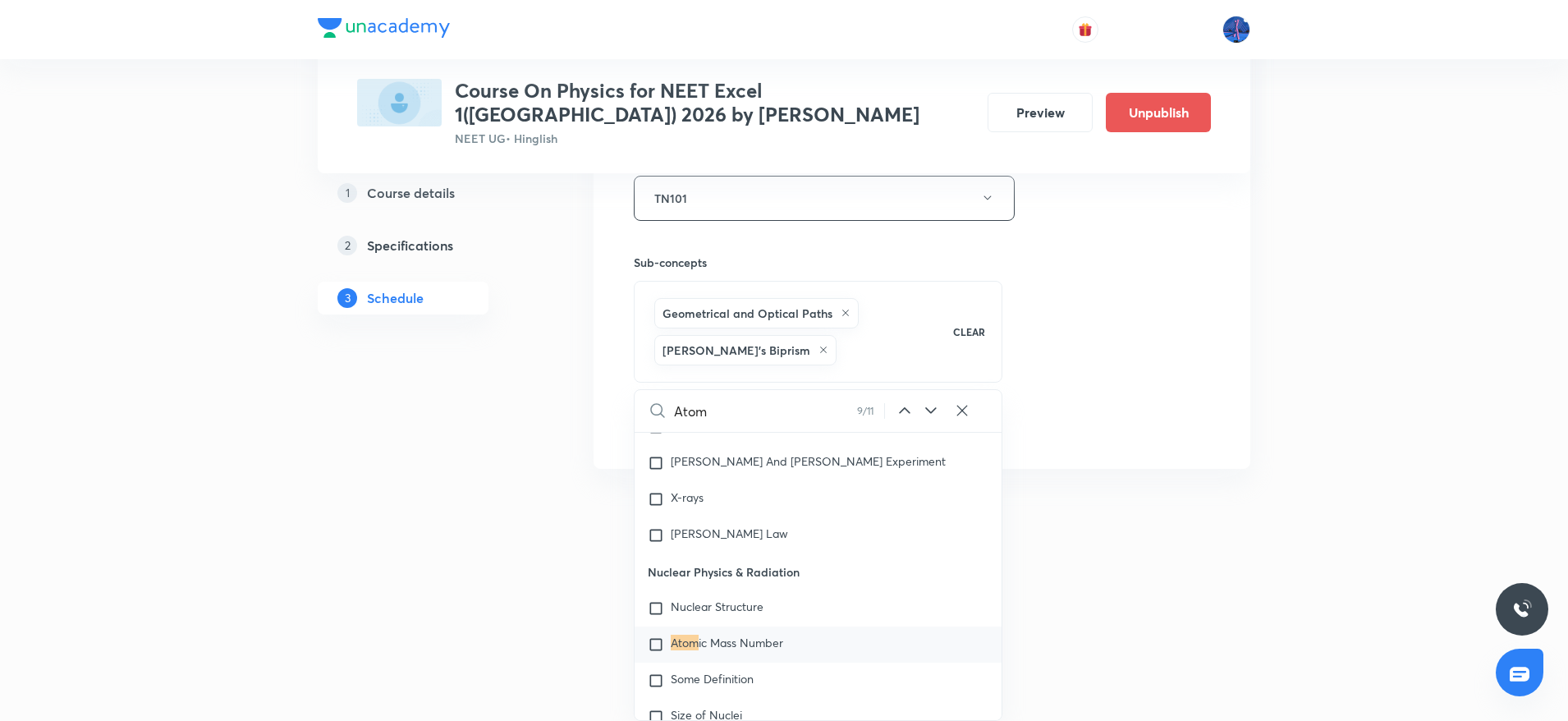
click at [930, 414] on icon at bounding box center [931, 411] width 20 height 20
checkbox input "true"
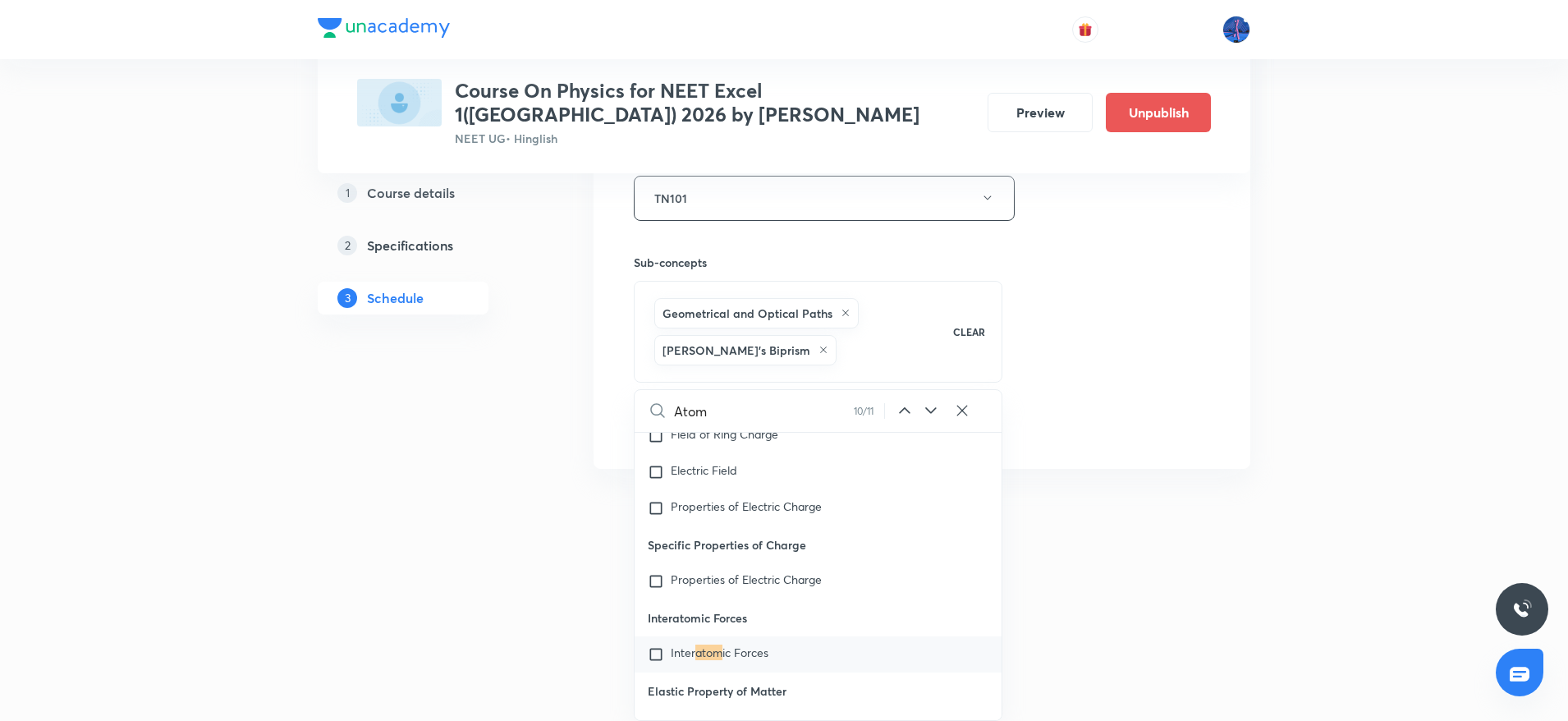
scroll to position [31263, 0]
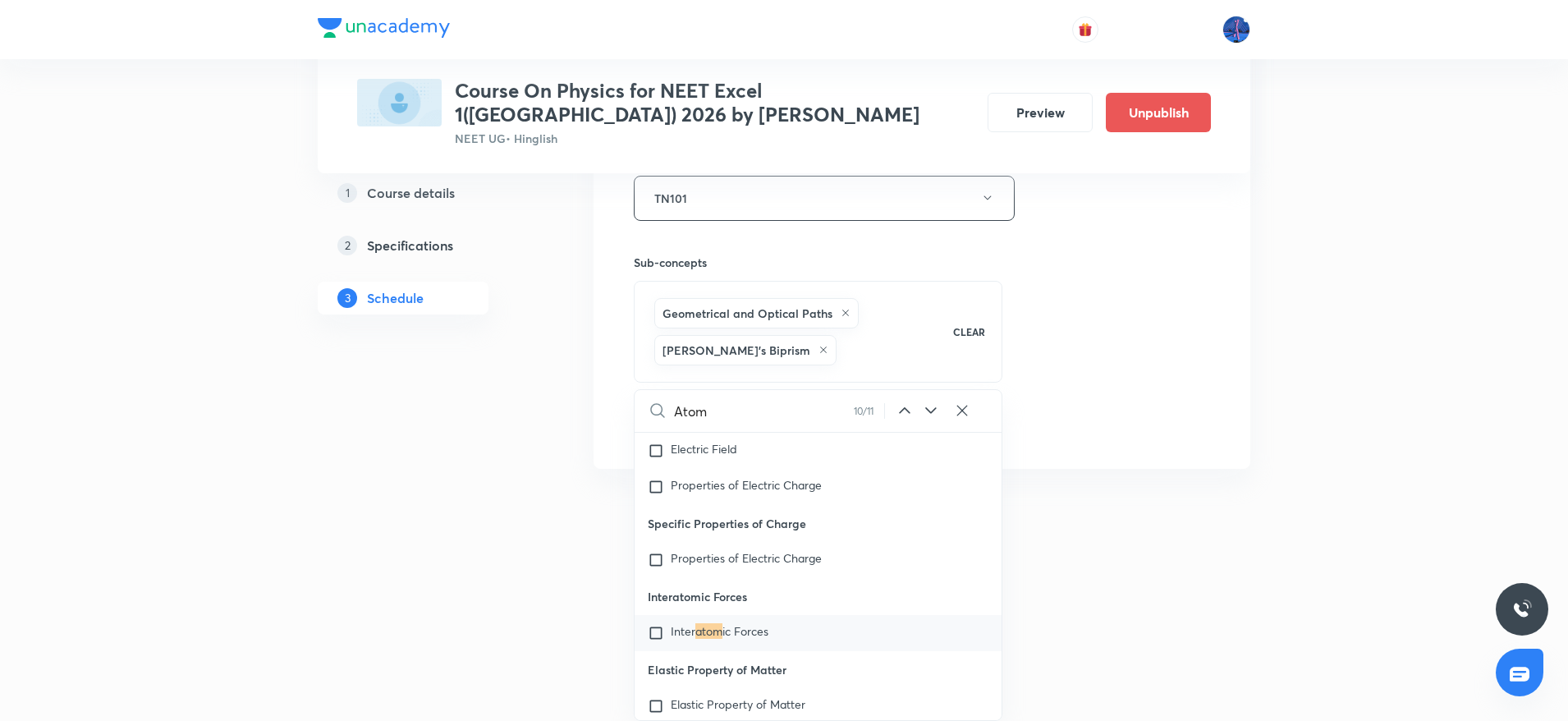
click at [930, 414] on icon at bounding box center [931, 411] width 20 height 20
checkbox input "true"
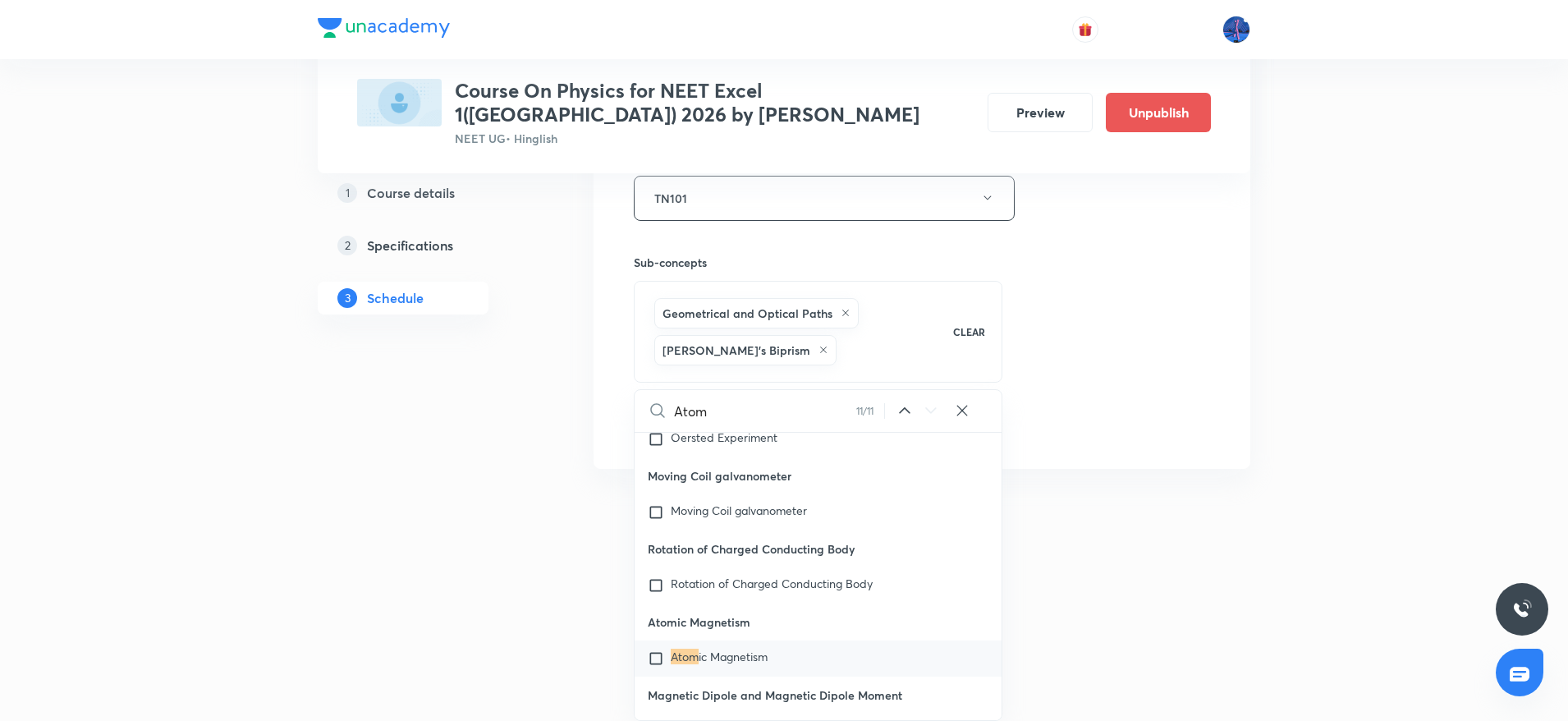
scroll to position [46424, 0]
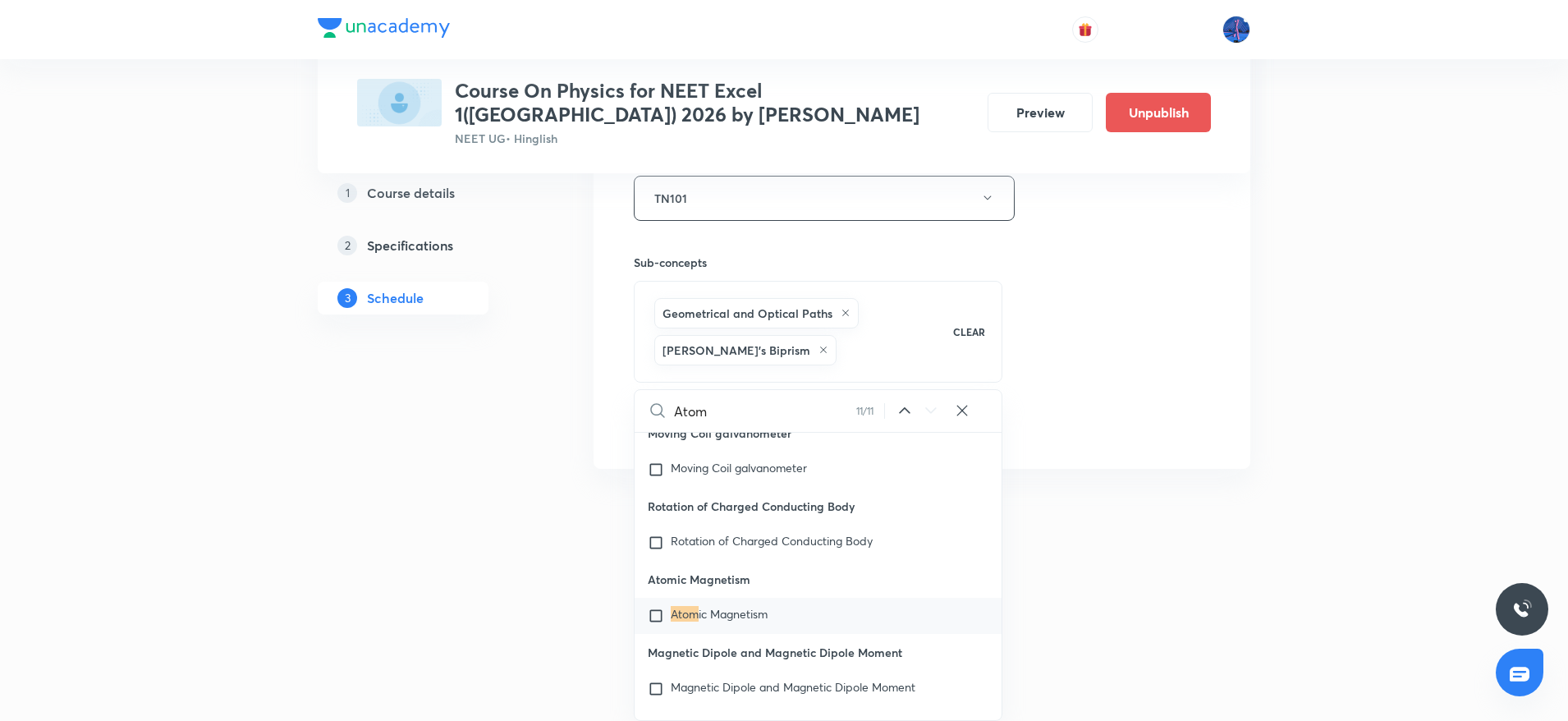
drag, startPoint x: 744, startPoint y: 421, endPoint x: 662, endPoint y: 430, distance: 82.5
click at [662, 430] on div "Atom 11 / 11 ​" at bounding box center [819, 411] width 367 height 42
type input "N"
checkbox input "true"
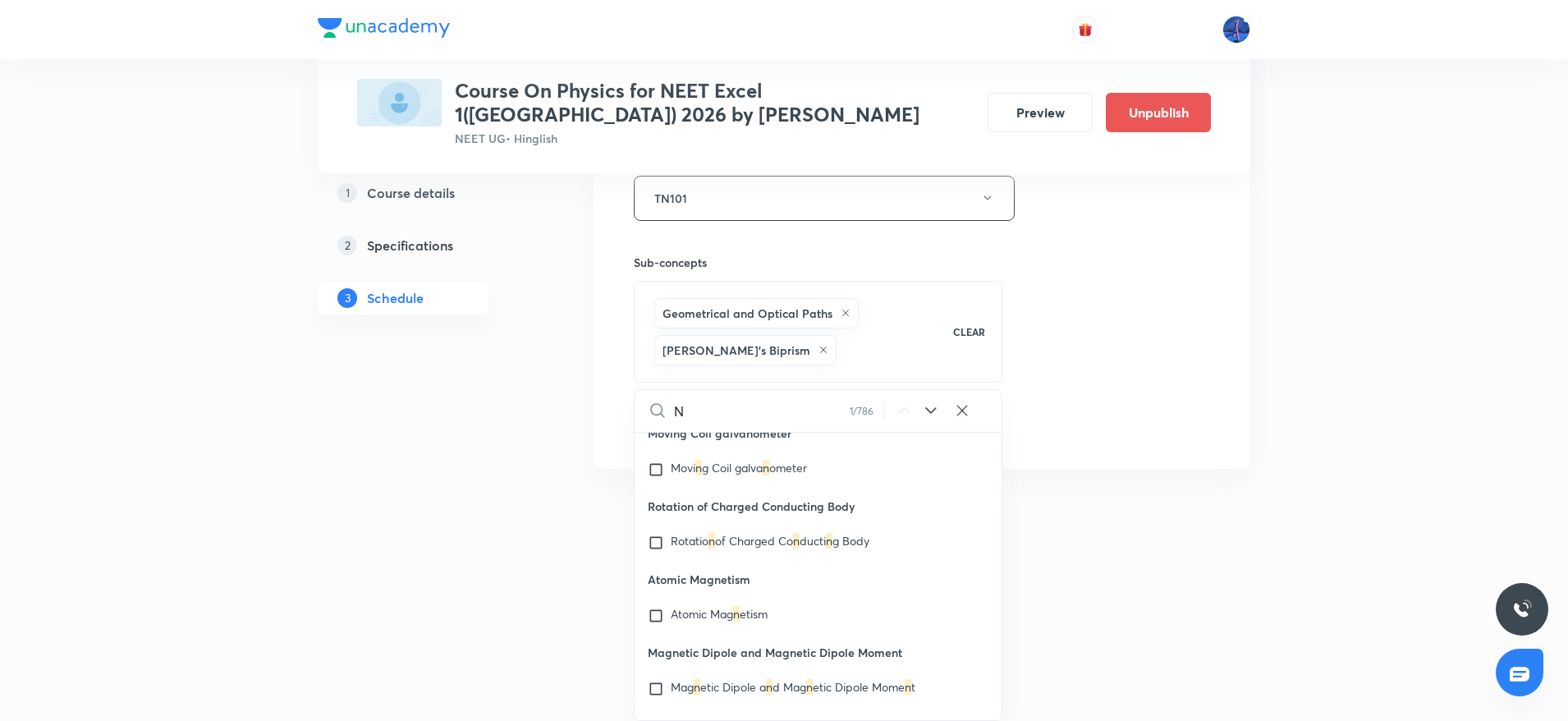
checkbox input "true"
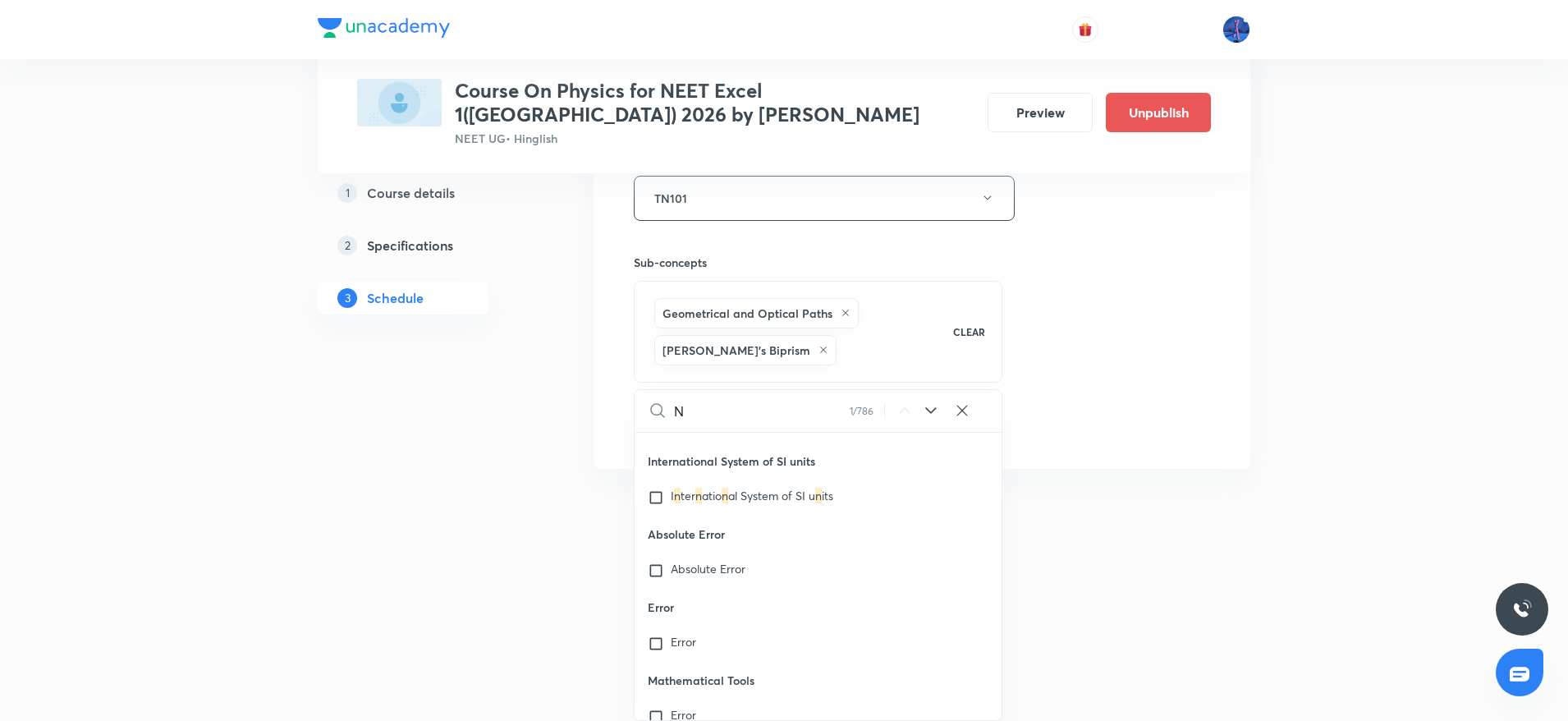
type input "Nu"
checkbox input "true"
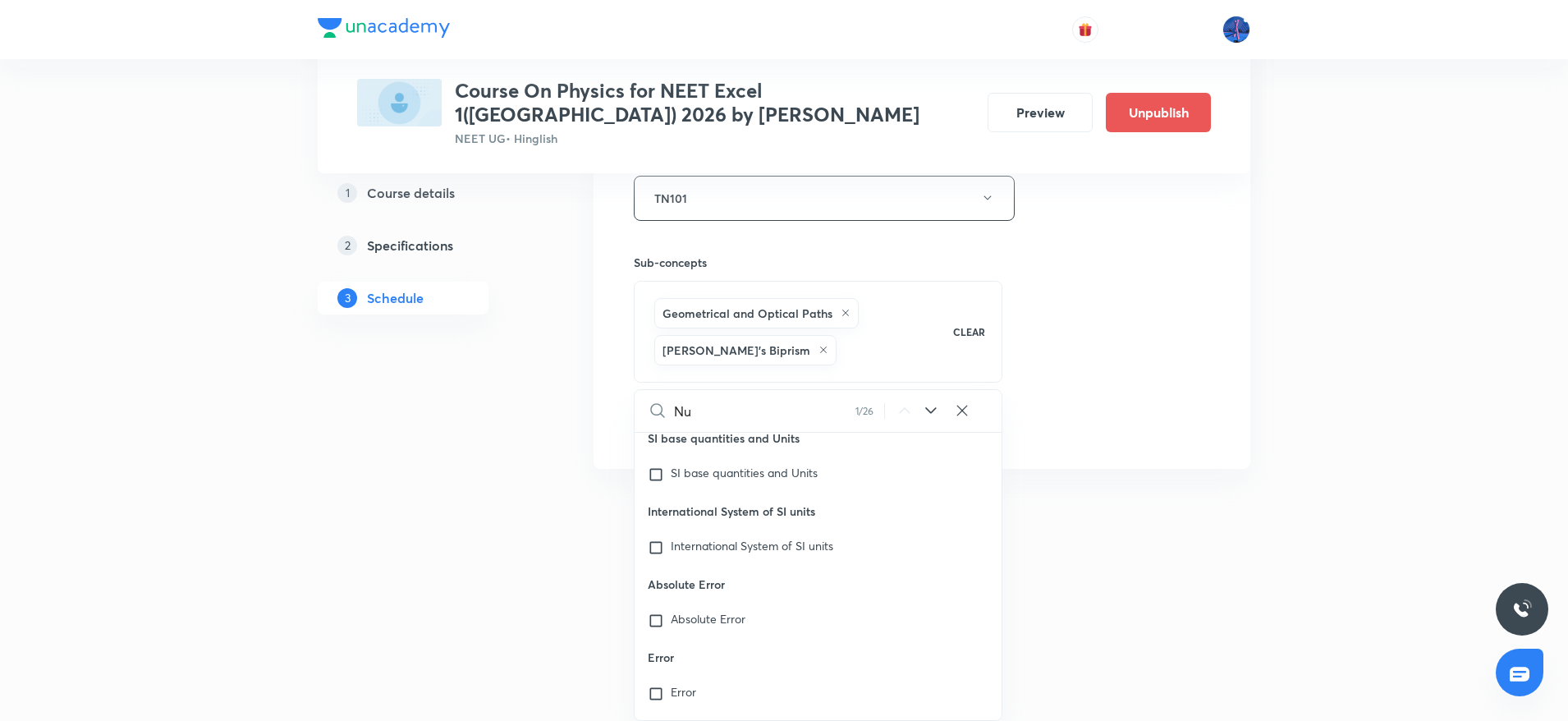
checkbox input "true"
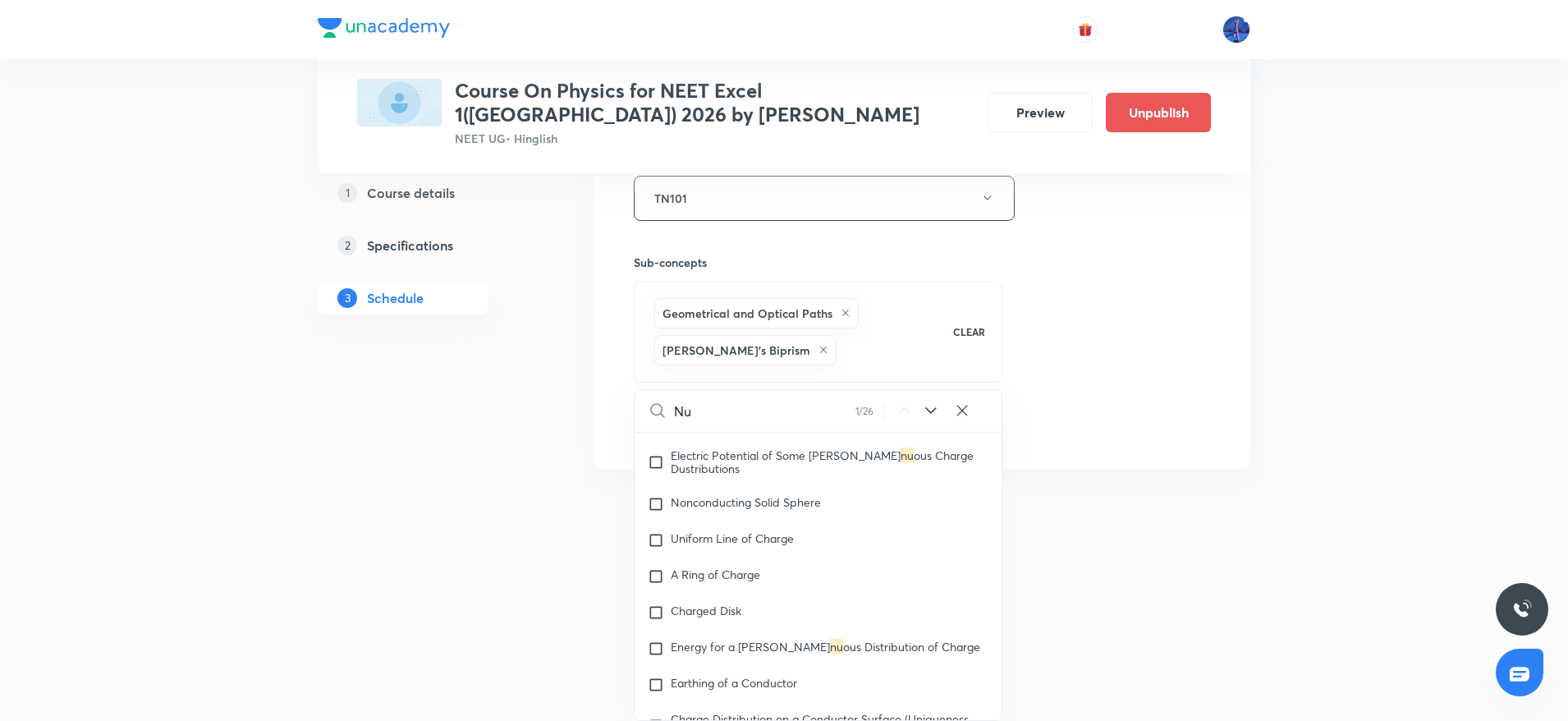
type input "Nuc"
checkbox input "true"
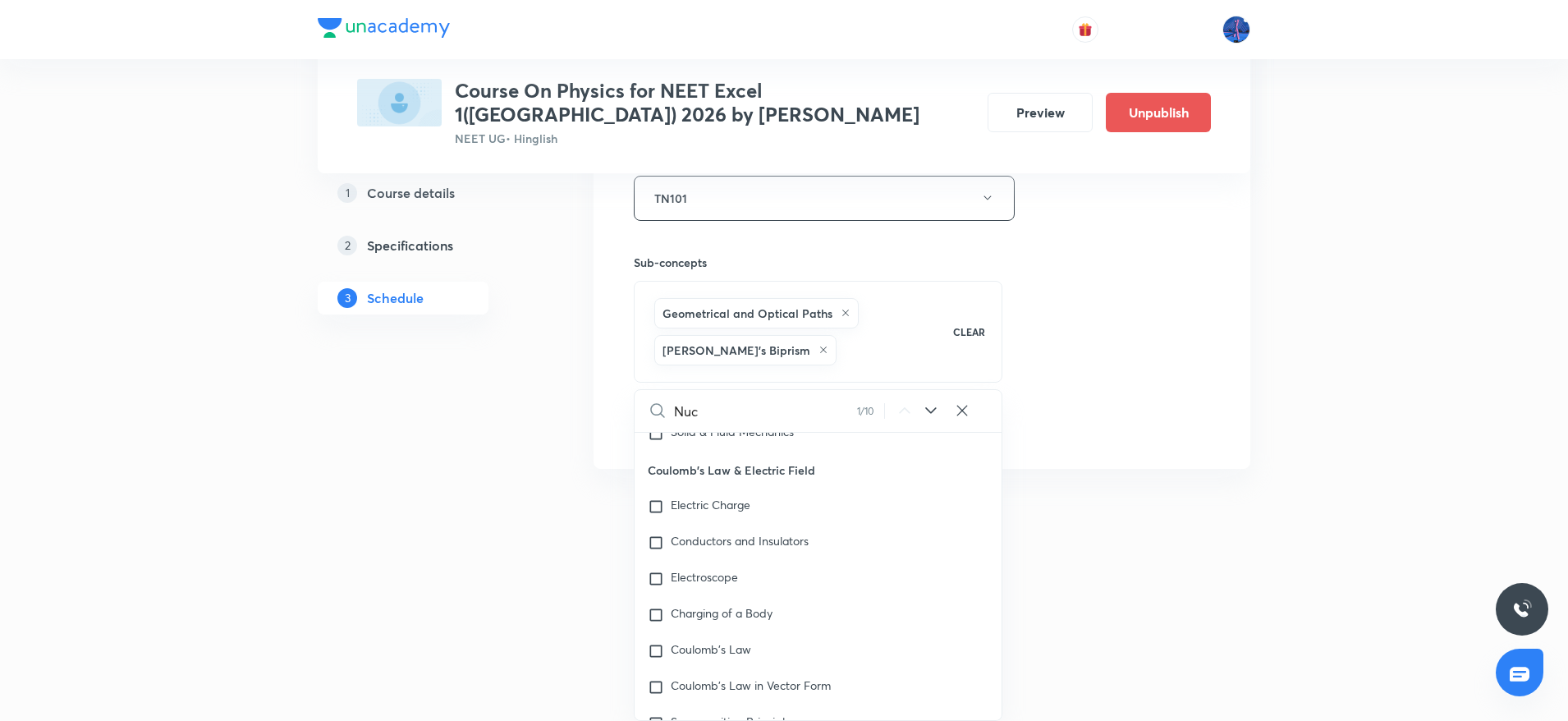
checkbox input "true"
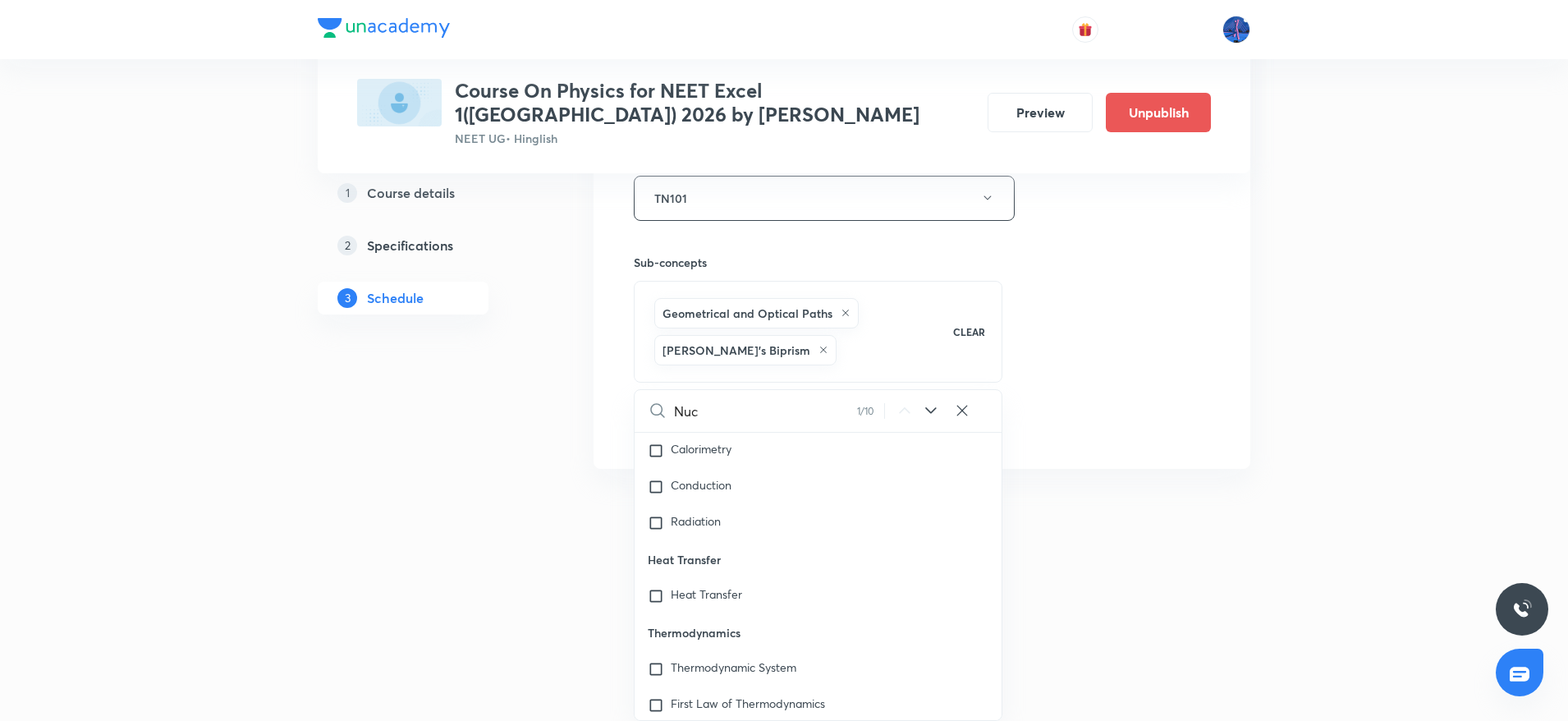
type input "Nucl"
checkbox input "true"
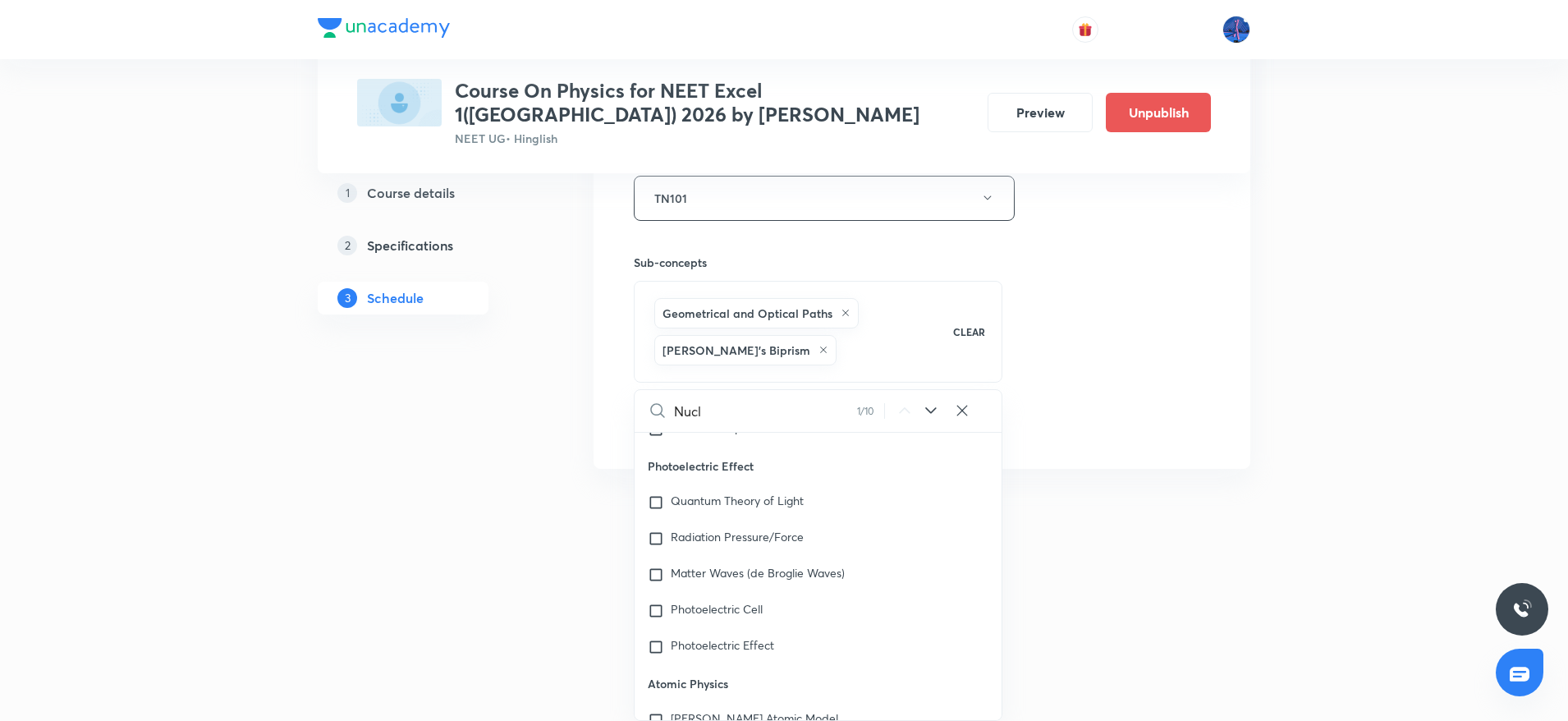
scroll to position [20237, 0]
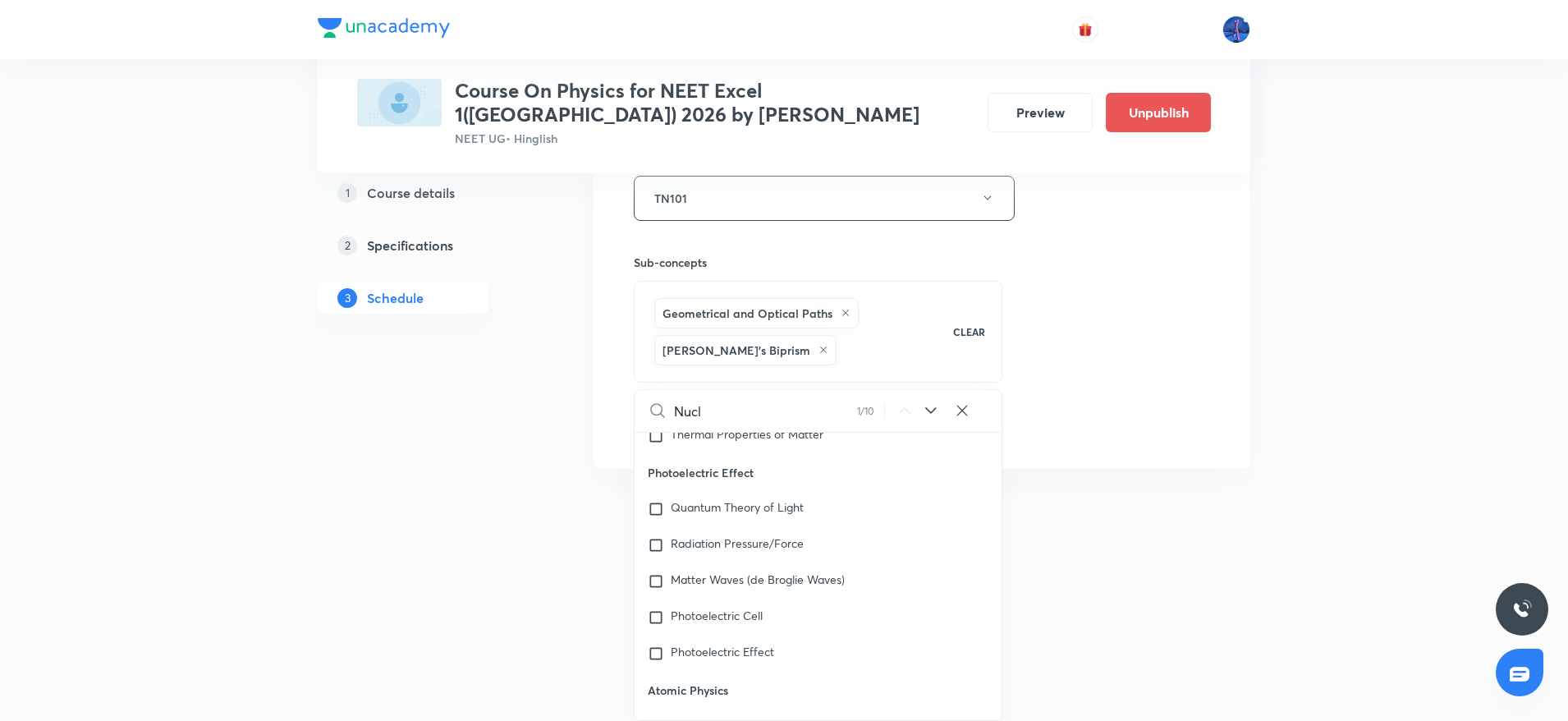
type input "Nucl"
click at [928, 404] on icon at bounding box center [931, 411] width 20 height 20
checkbox input "true"
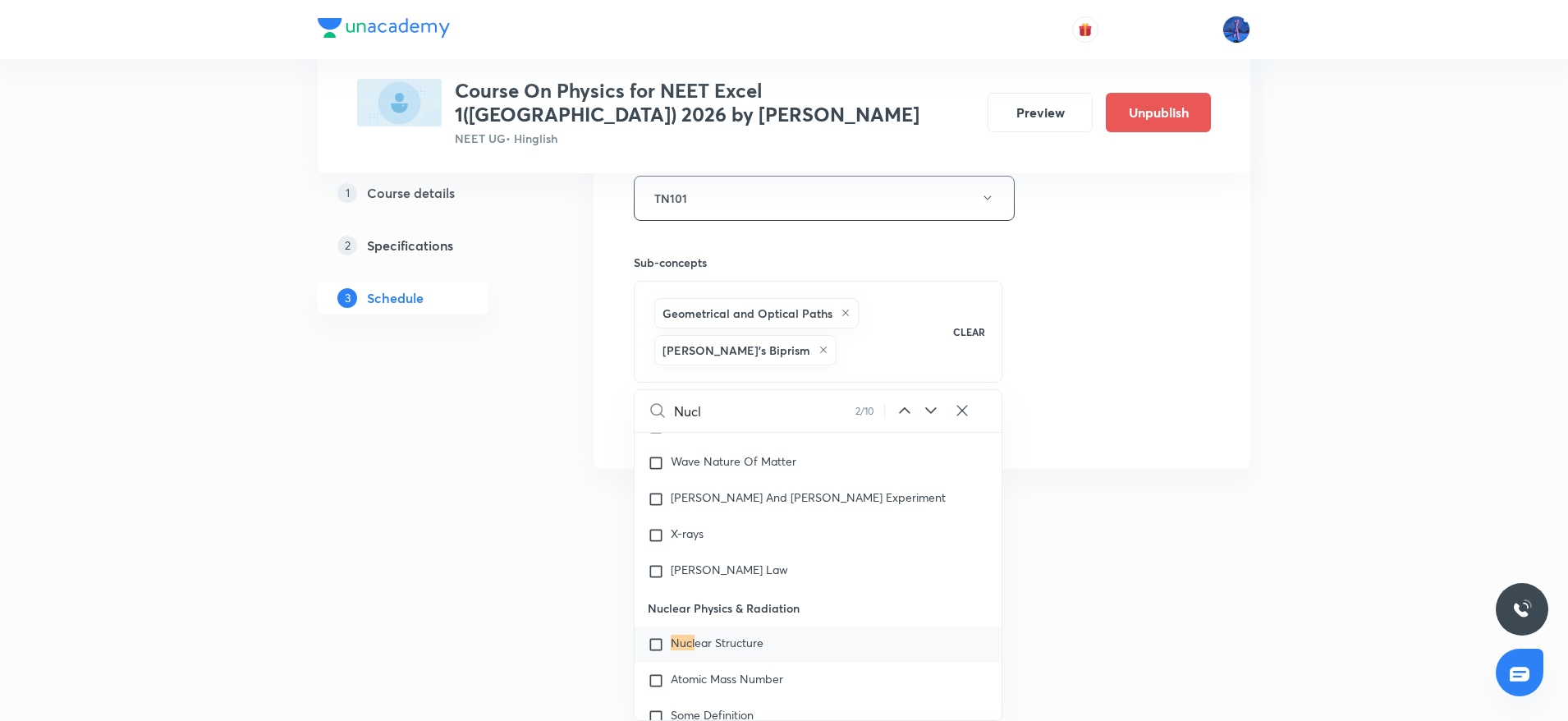
click at [928, 404] on icon at bounding box center [931, 411] width 20 height 20
checkbox input "true"
click at [928, 404] on icon at bounding box center [931, 411] width 20 height 20
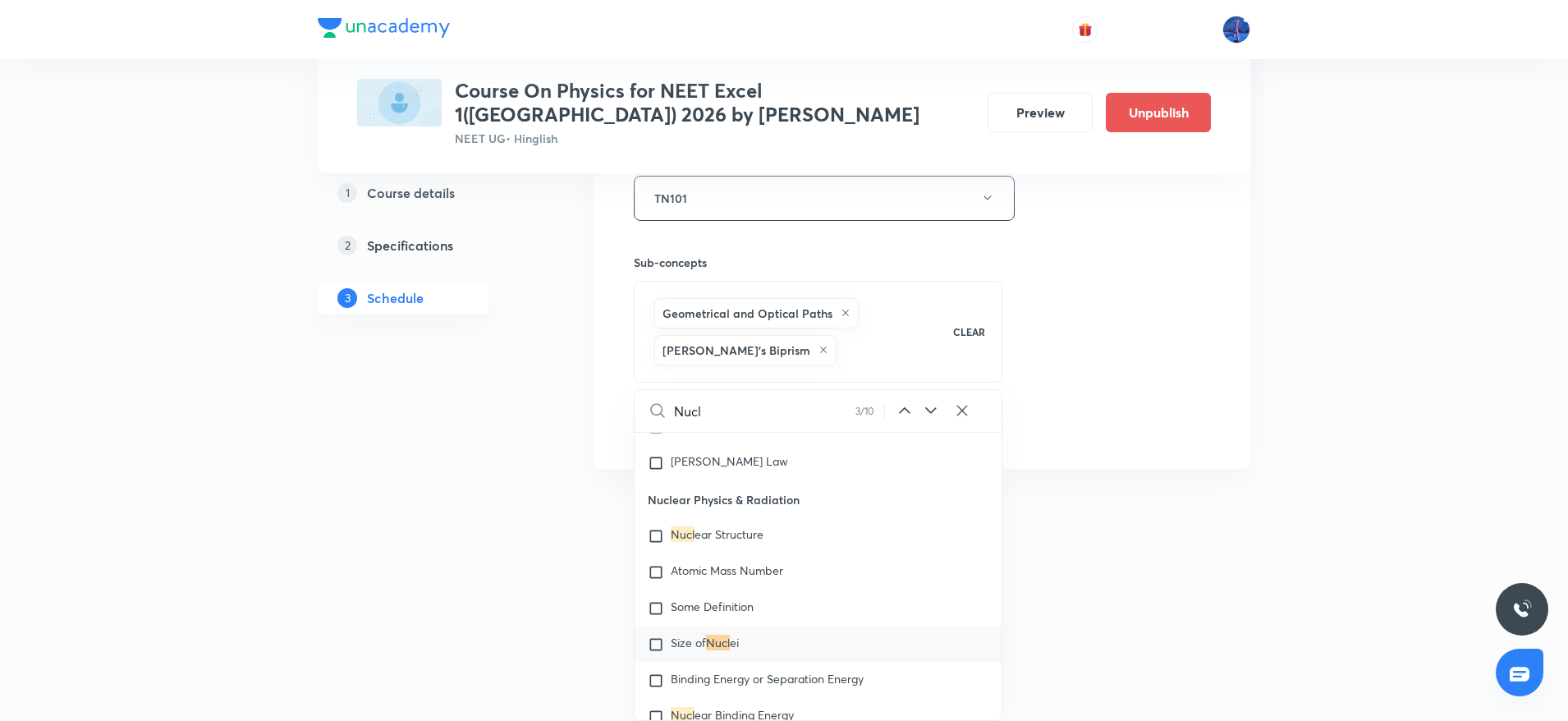
checkbox input "true"
click at [928, 404] on icon at bounding box center [931, 411] width 20 height 20
checkbox input "true"
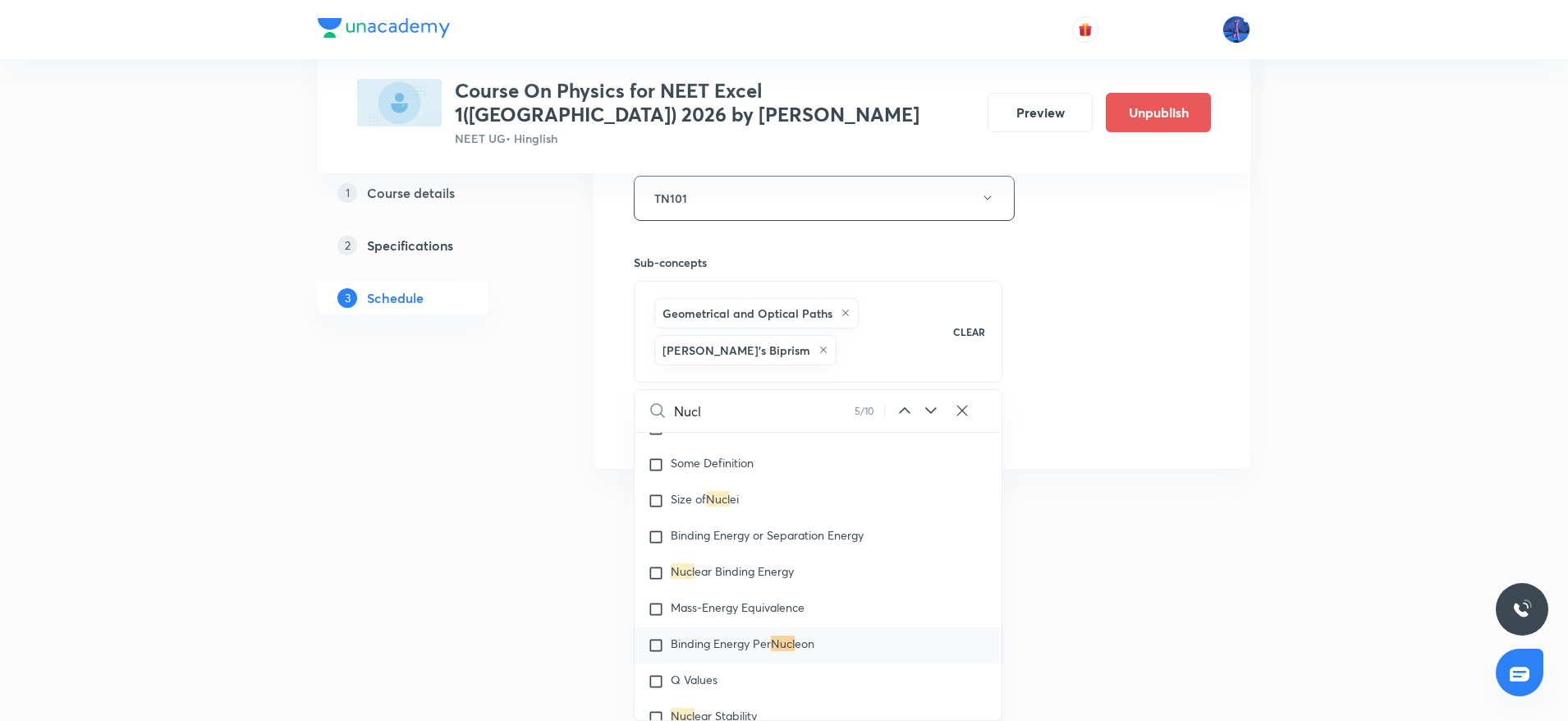
scroll to position [21440, 0]
click at [928, 404] on icon at bounding box center [931, 411] width 20 height 20
checkbox input "true"
click at [928, 404] on icon at bounding box center [931, 411] width 20 height 20
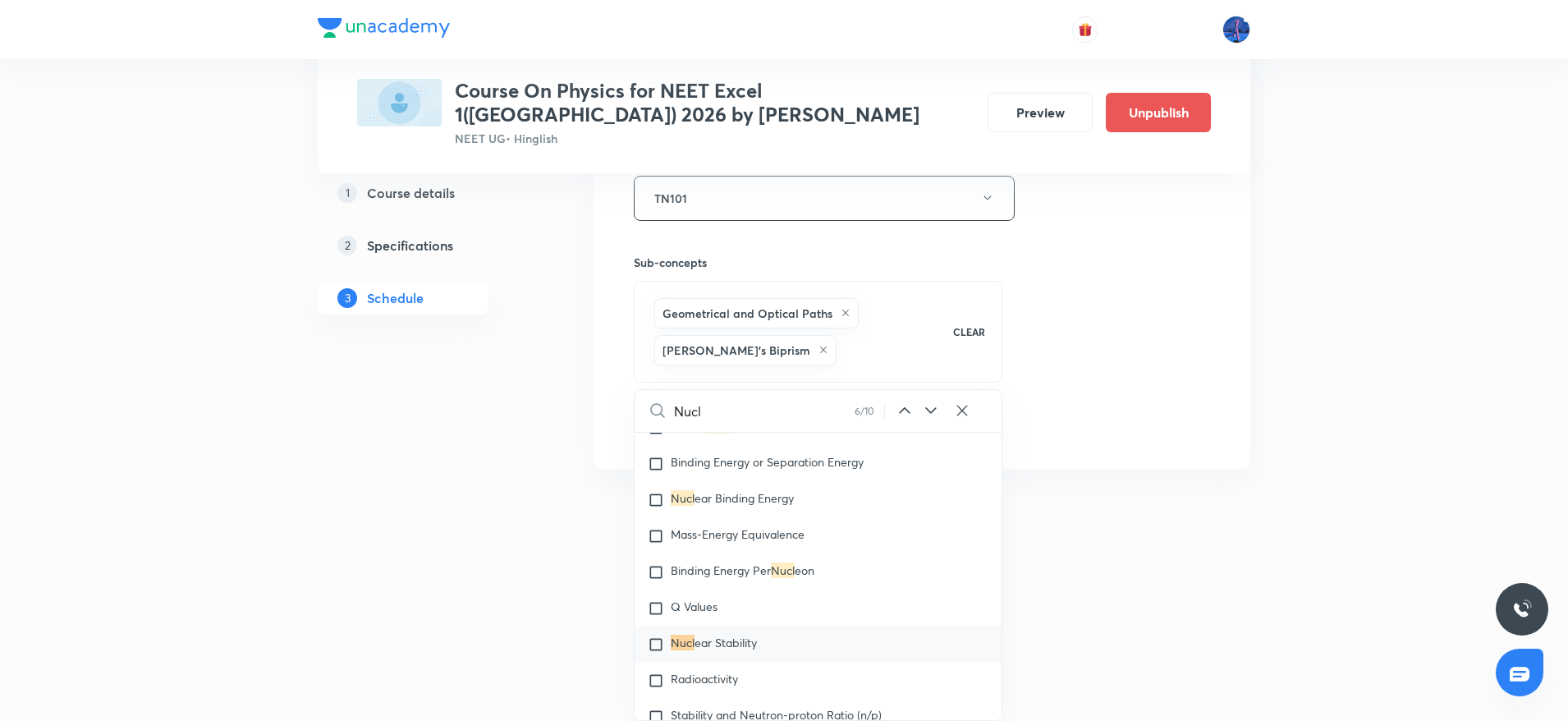
checkbox input "true"
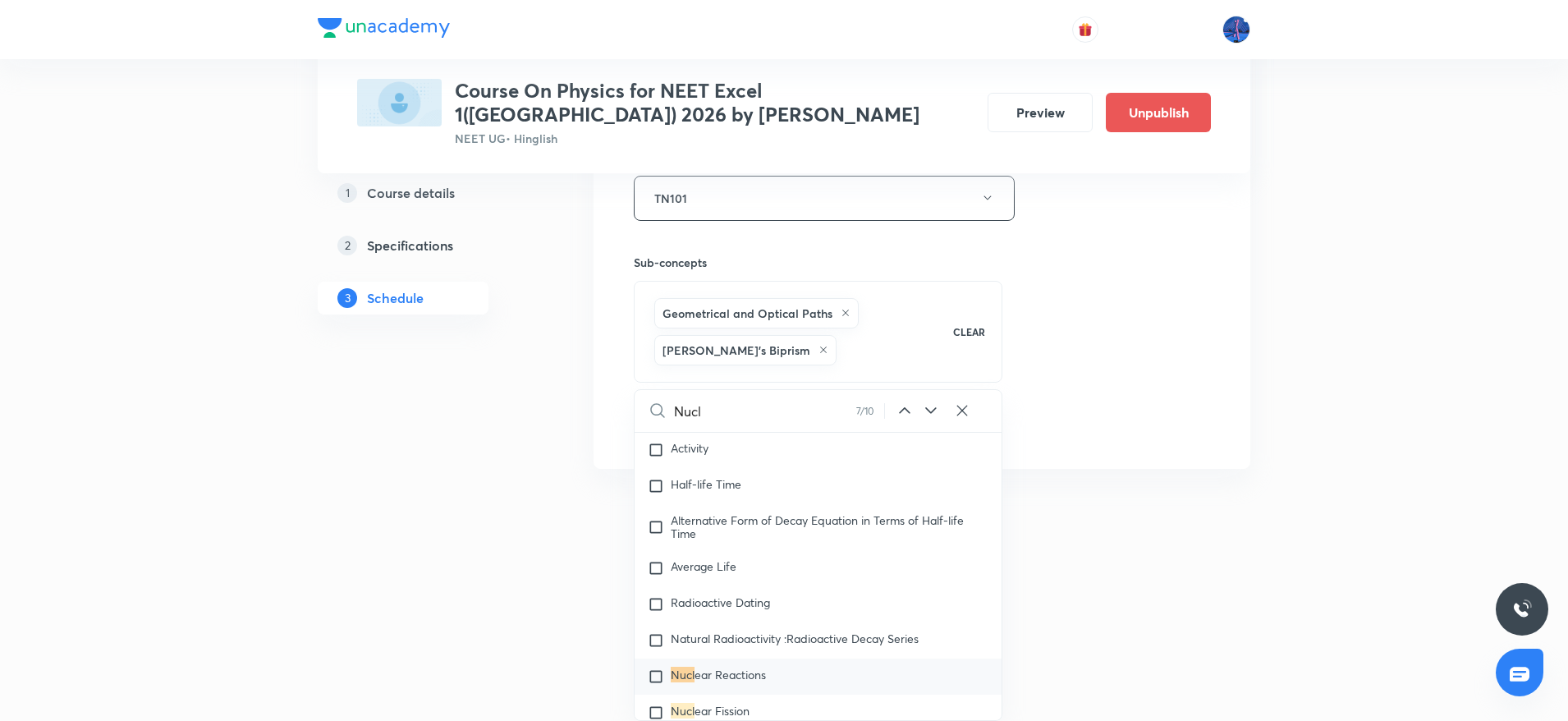
scroll to position [21993, 0]
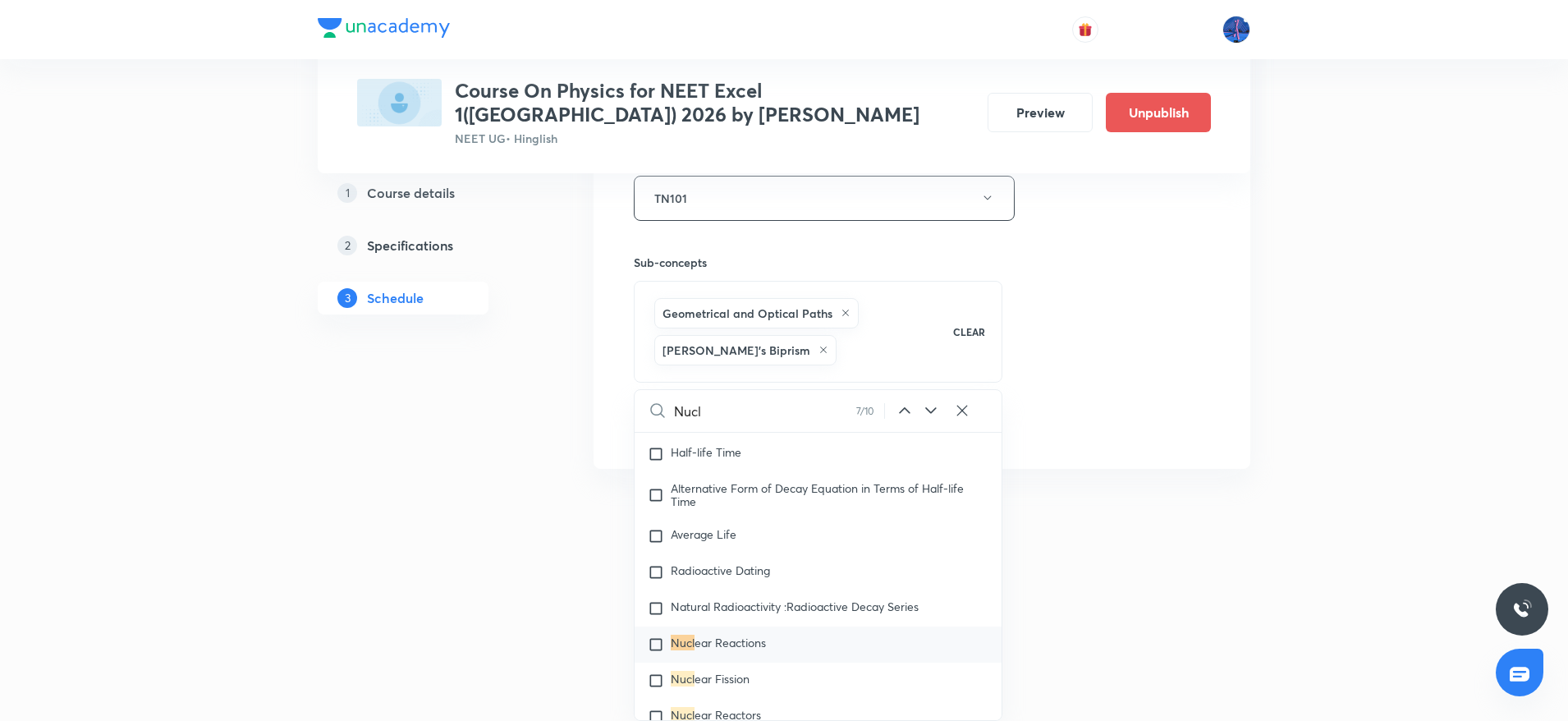
click at [928, 404] on icon at bounding box center [931, 411] width 20 height 20
checkbox input "true"
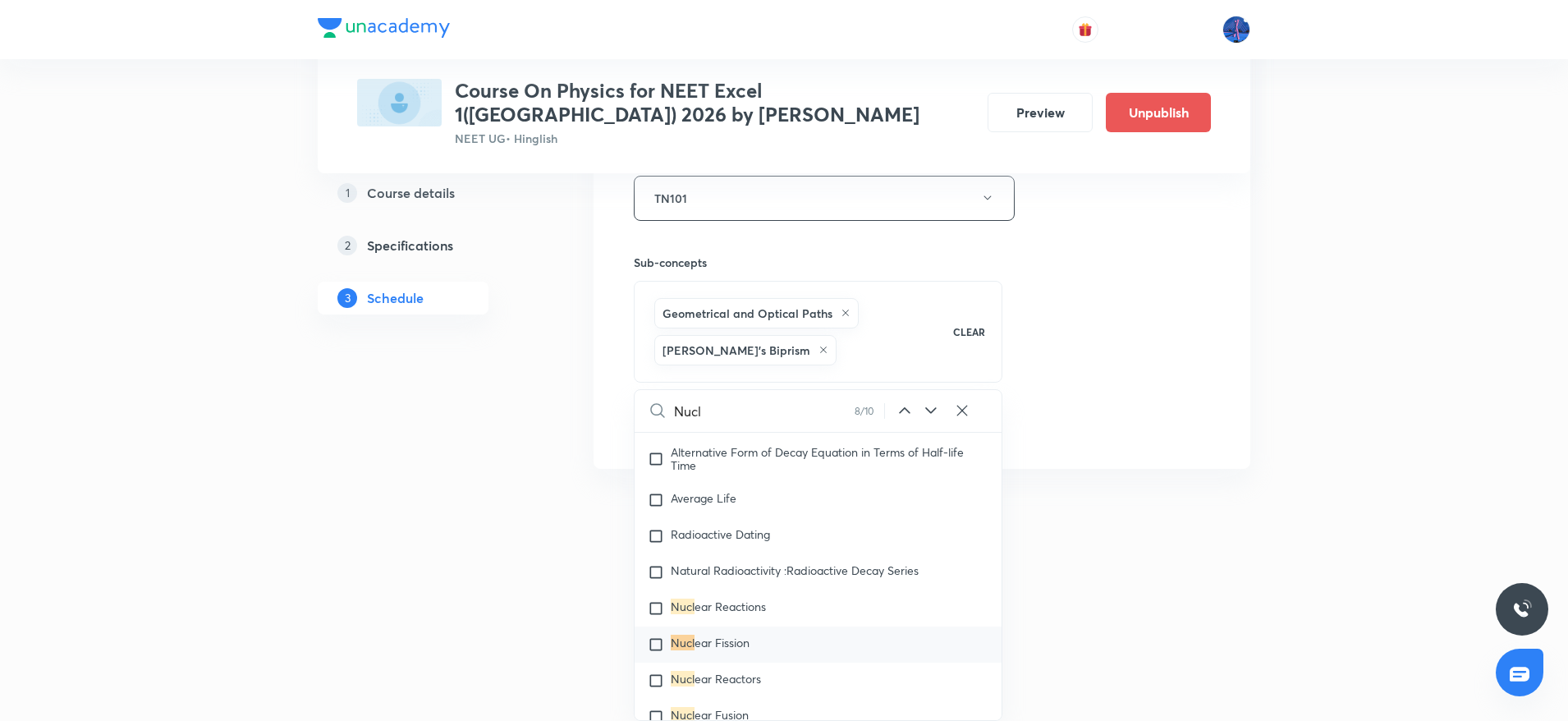
click at [928, 404] on icon at bounding box center [931, 411] width 20 height 20
checkbox input "true"
click at [928, 404] on icon at bounding box center [931, 411] width 20 height 20
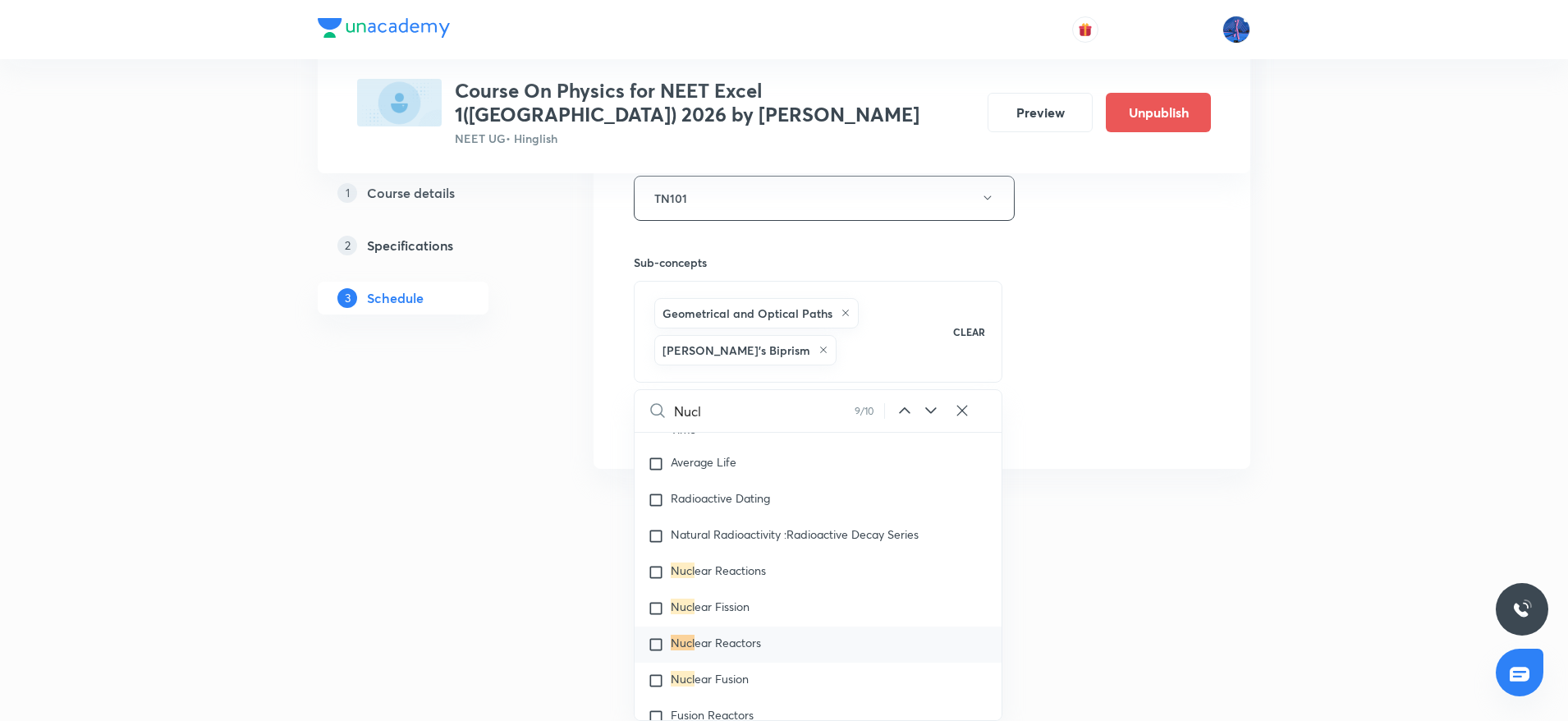
checkbox input "true"
click at [764, 530] on span "ear Reactions" at bounding box center [730, 534] width 71 height 15
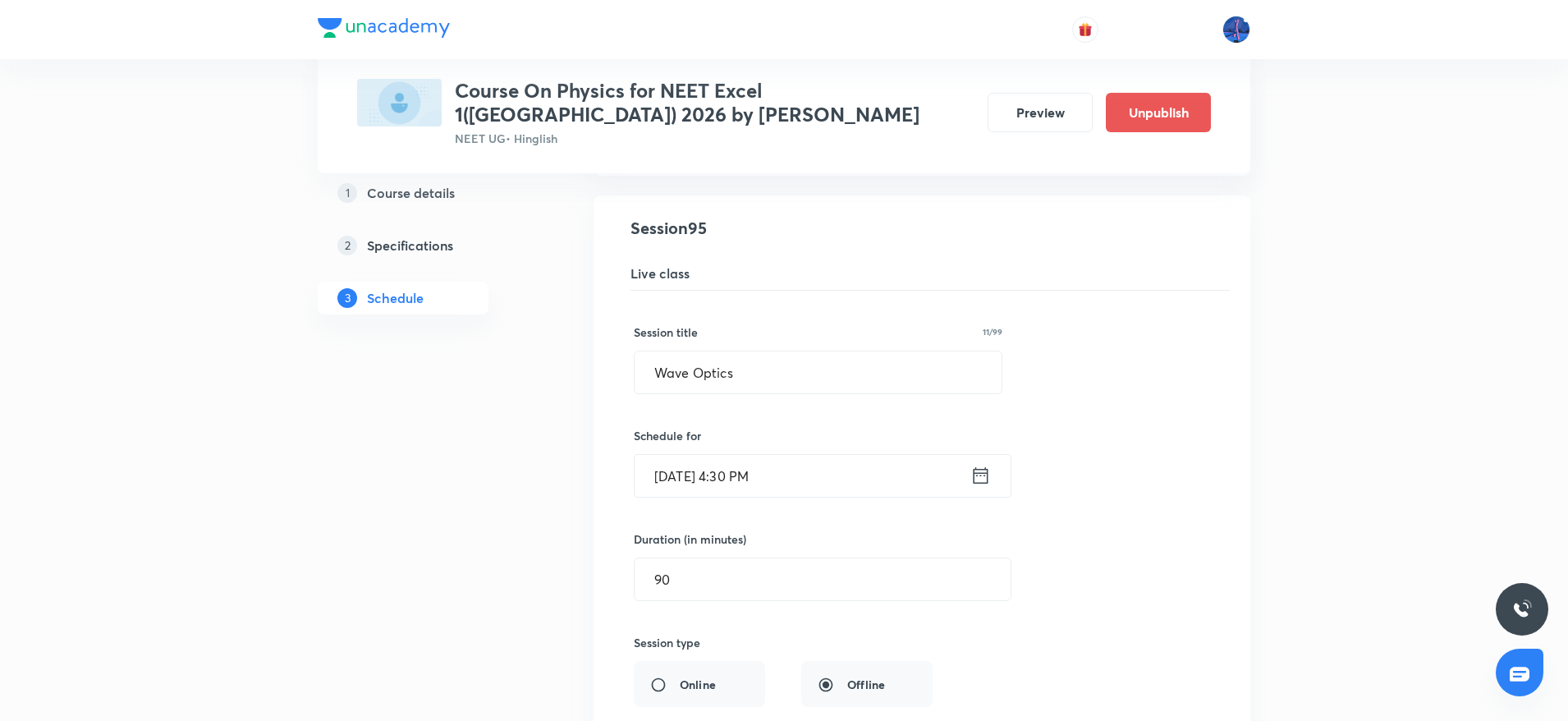
scroll to position [12298, 0]
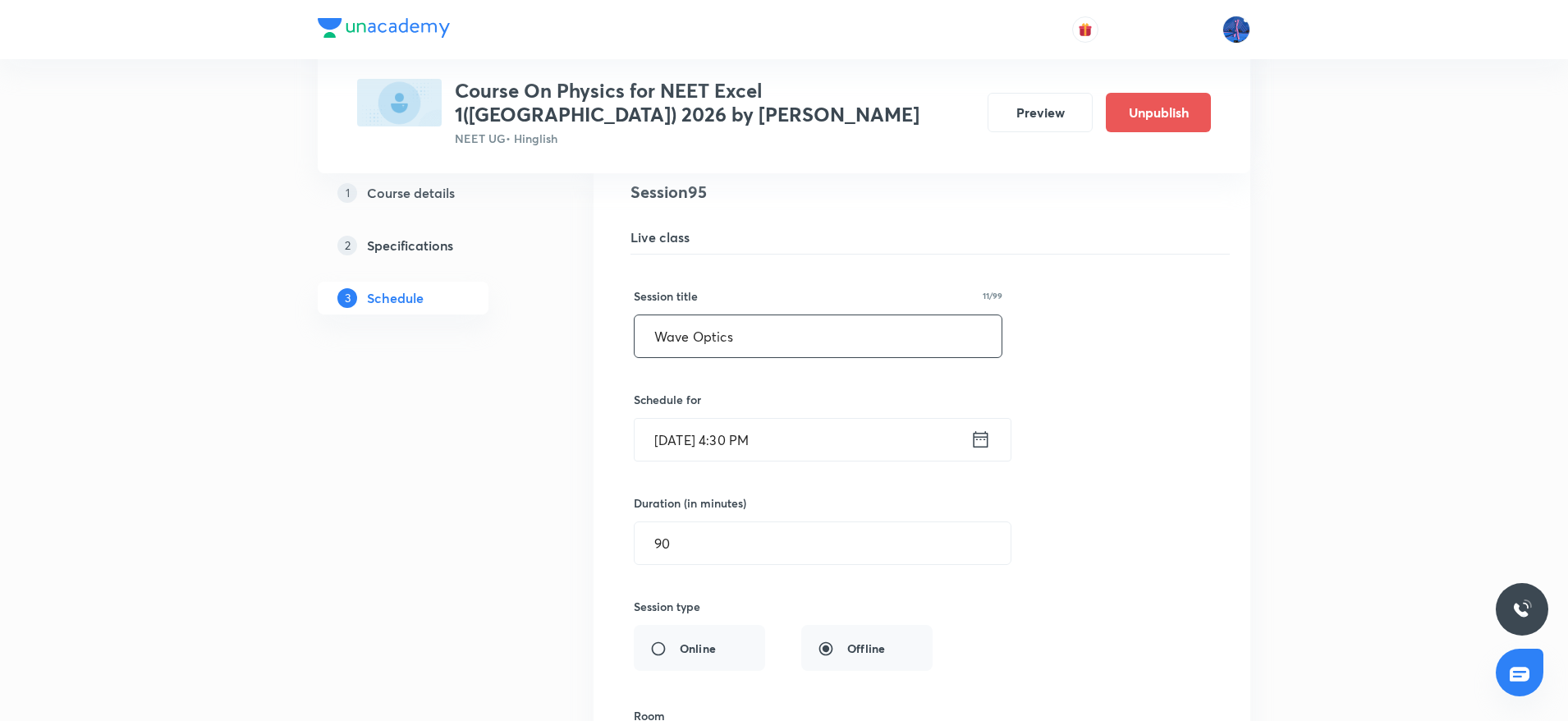
click at [836, 349] on input "Wave Optics" at bounding box center [819, 336] width 367 height 42
paste input "Atoms and Nuclei"
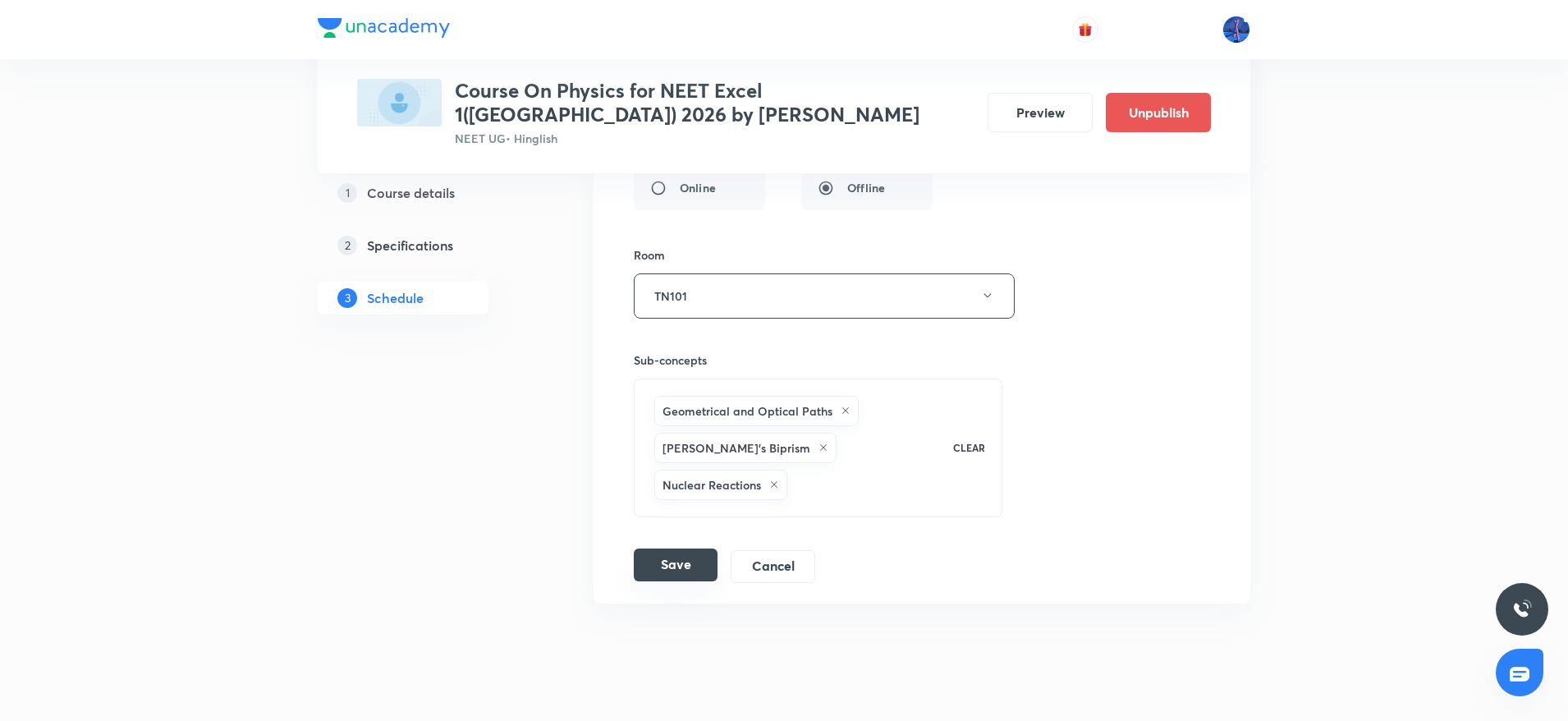
type input "Atoms and Nuclei"
click at [683, 549] on button "Save" at bounding box center [676, 565] width 84 height 32
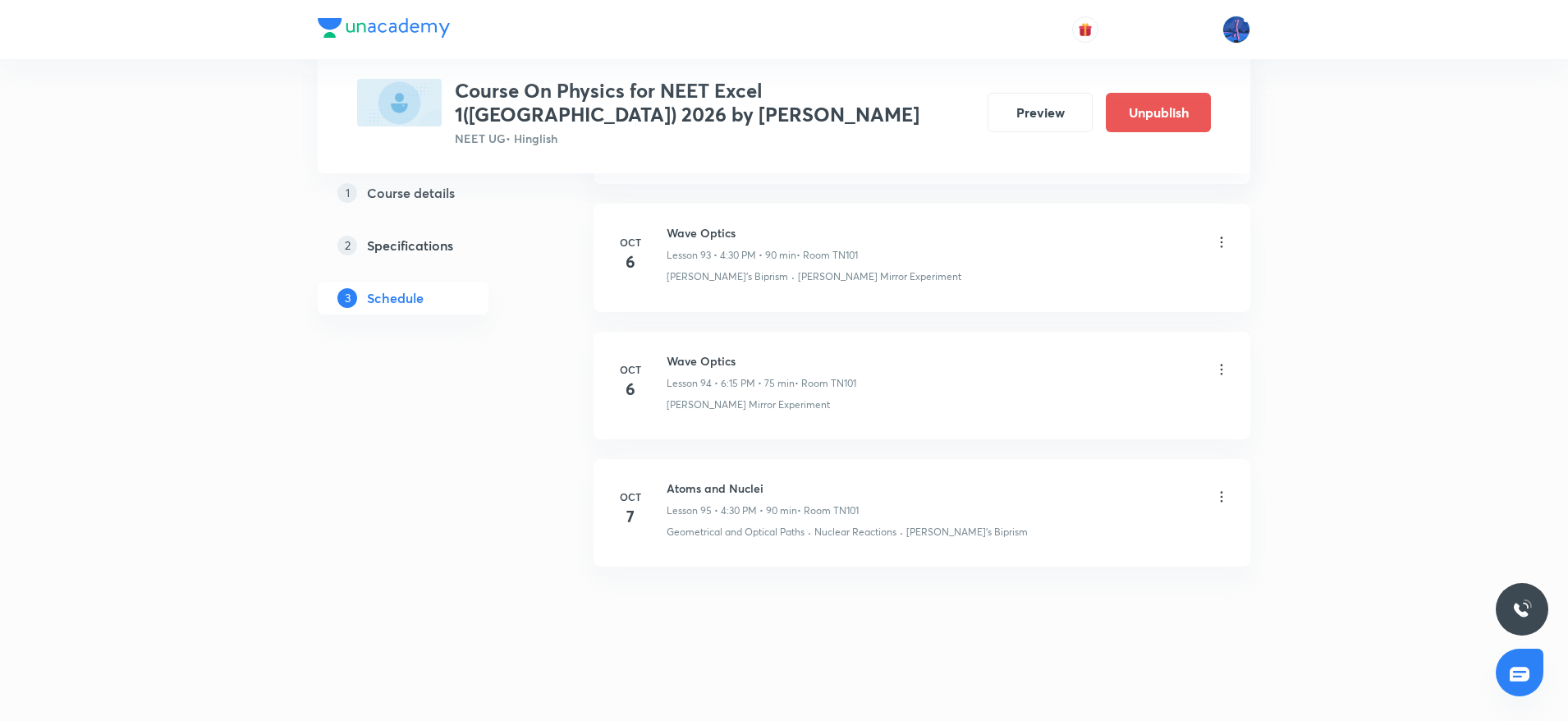
scroll to position [12090, 0]
